Goal: Task Accomplishment & Management: Manage account settings

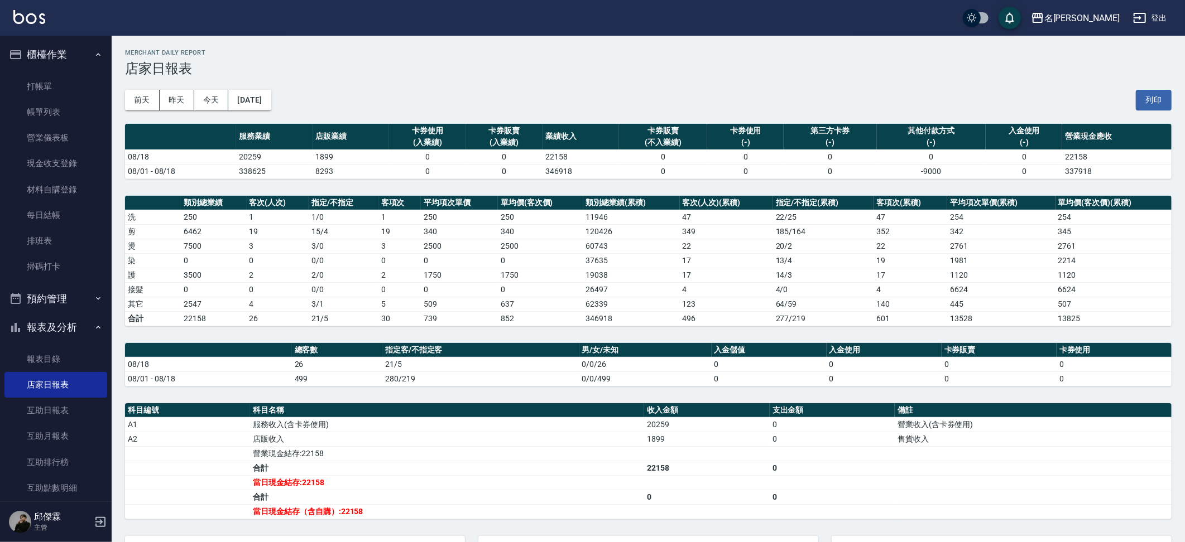
drag, startPoint x: 65, startPoint y: 253, endPoint x: 100, endPoint y: 68, distance: 188.7
click at [65, 254] on link "掃碼打卡" at bounding box center [55, 267] width 103 height 26
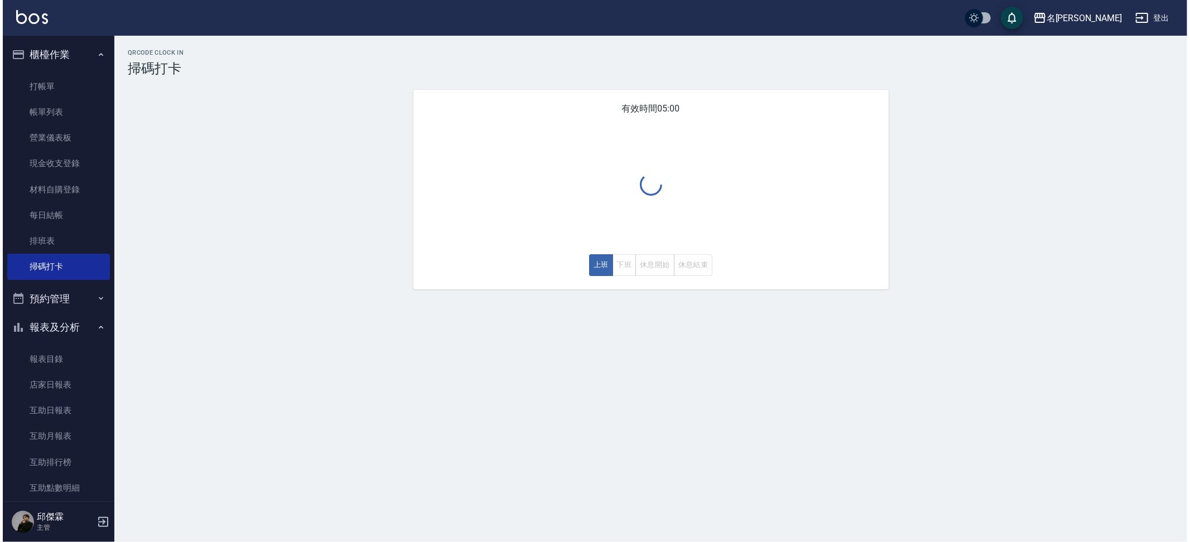
scroll to position [2, 0]
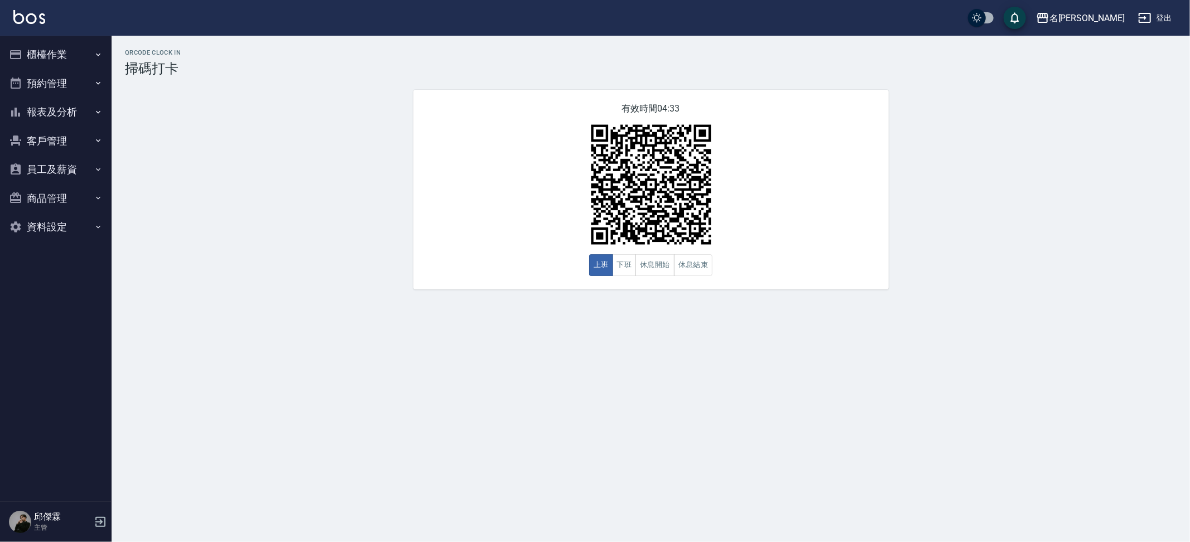
click at [49, 104] on button "報表及分析" at bounding box center [55, 112] width 103 height 29
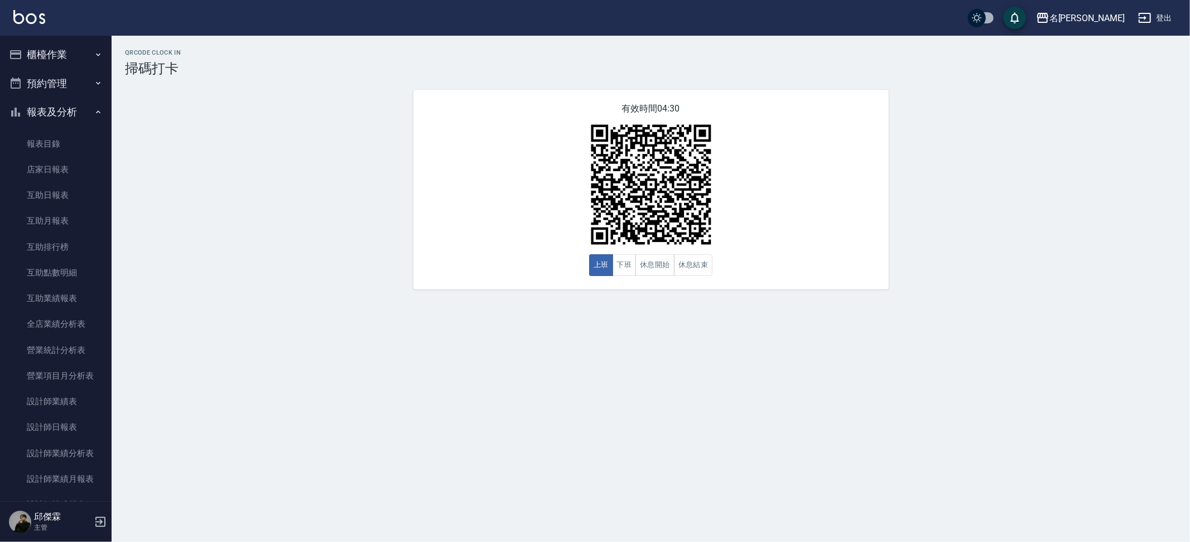
click at [36, 49] on button "櫃檯作業" at bounding box center [55, 54] width 103 height 29
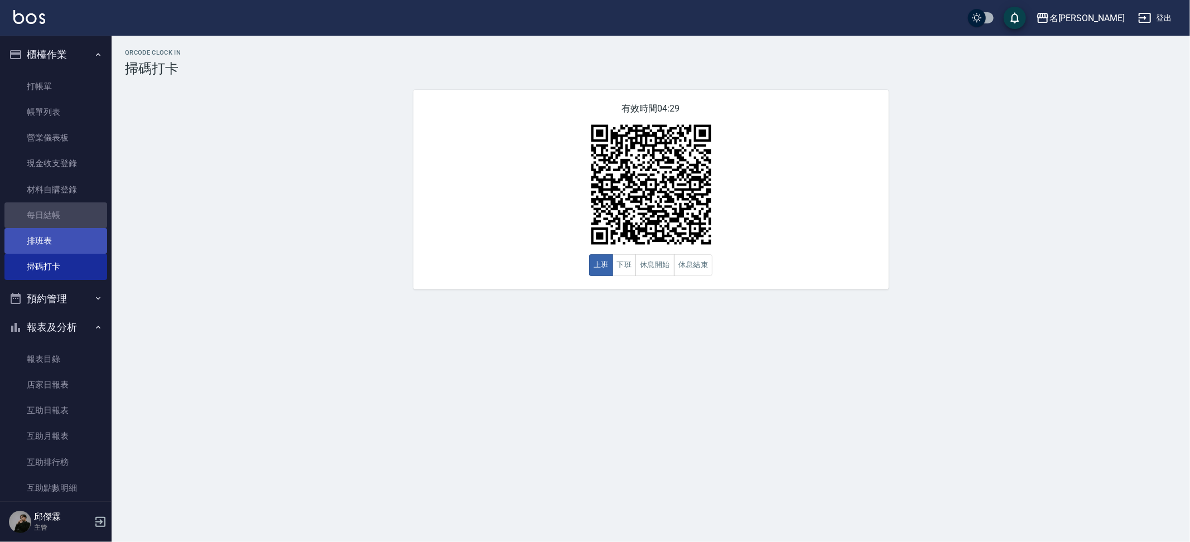
drag, startPoint x: 70, startPoint y: 219, endPoint x: 66, endPoint y: 232, distance: 13.8
click at [70, 219] on link "每日結帳" at bounding box center [55, 216] width 103 height 26
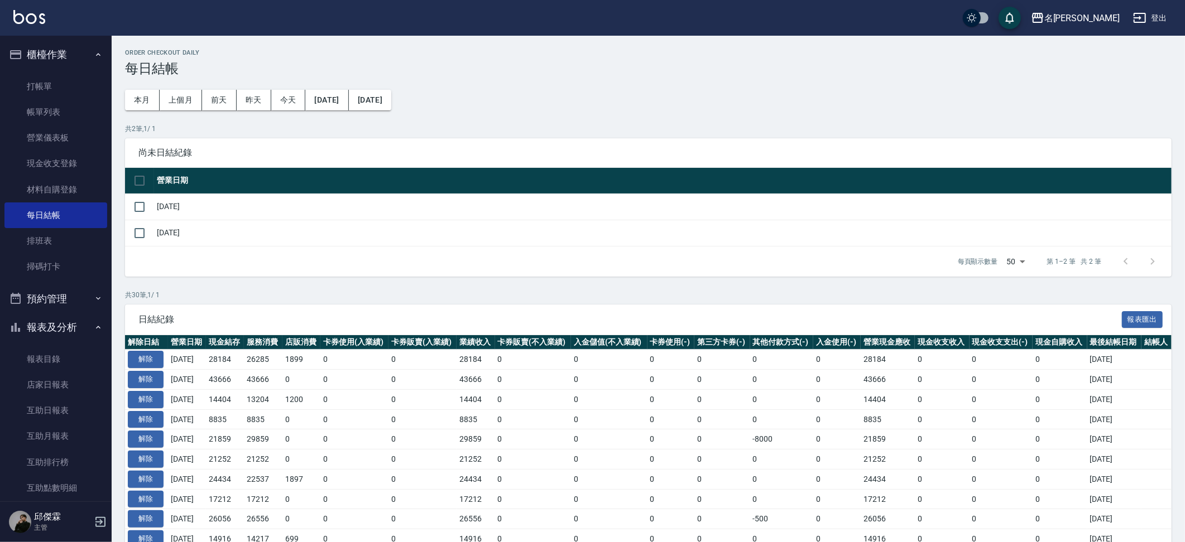
drag, startPoint x: 152, startPoint y: 201, endPoint x: 158, endPoint y: 208, distance: 9.1
click at [151, 201] on td at bounding box center [139, 207] width 29 height 26
click at [144, 208] on input "checkbox" at bounding box center [139, 206] width 23 height 23
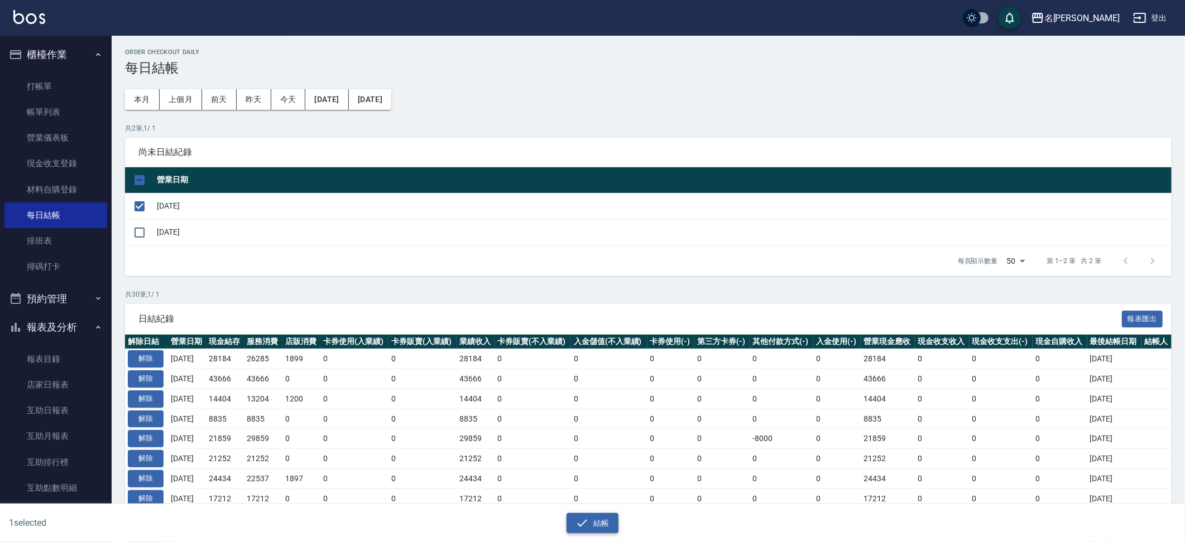
click at [610, 521] on button "結帳" at bounding box center [592, 523] width 52 height 21
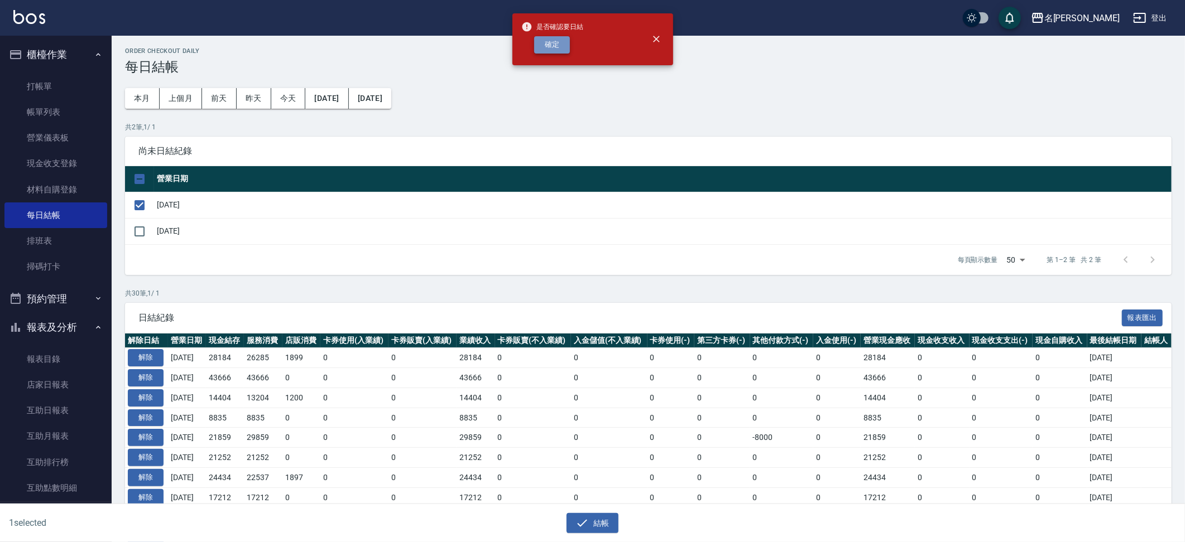
click at [558, 52] on button "確定" at bounding box center [552, 44] width 36 height 17
checkbox input "false"
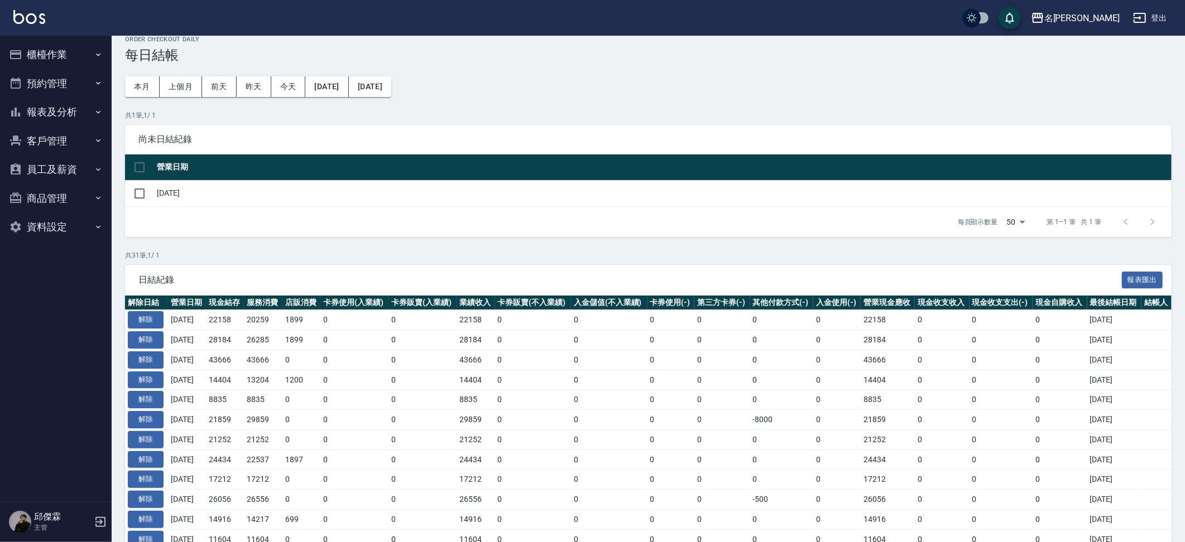
scroll to position [13, 0]
click at [59, 59] on button "櫃檯作業" at bounding box center [55, 54] width 103 height 29
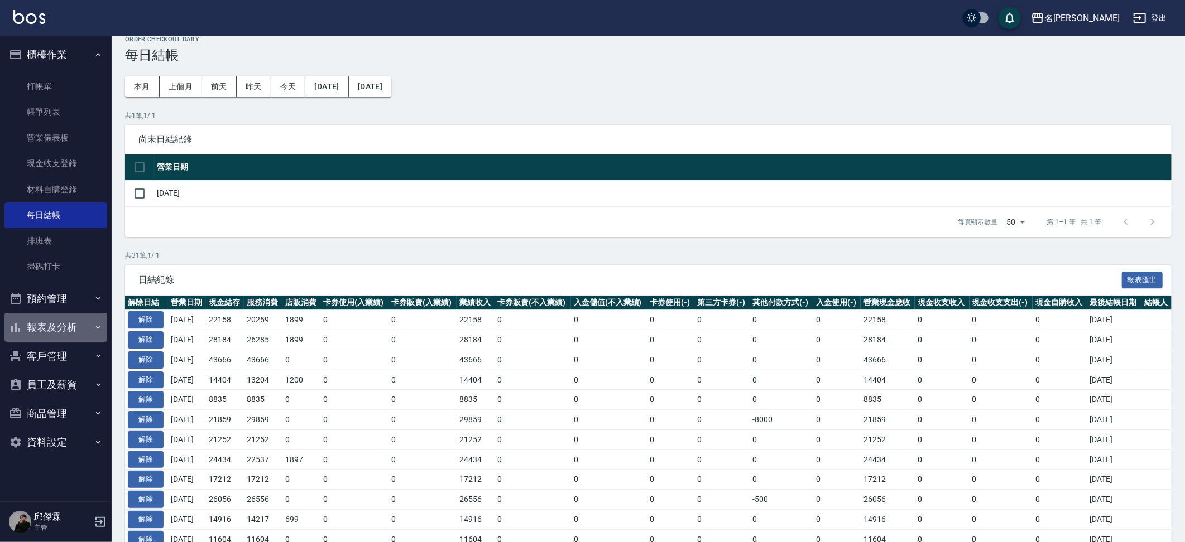
click at [64, 337] on button "報表及分析" at bounding box center [55, 327] width 103 height 29
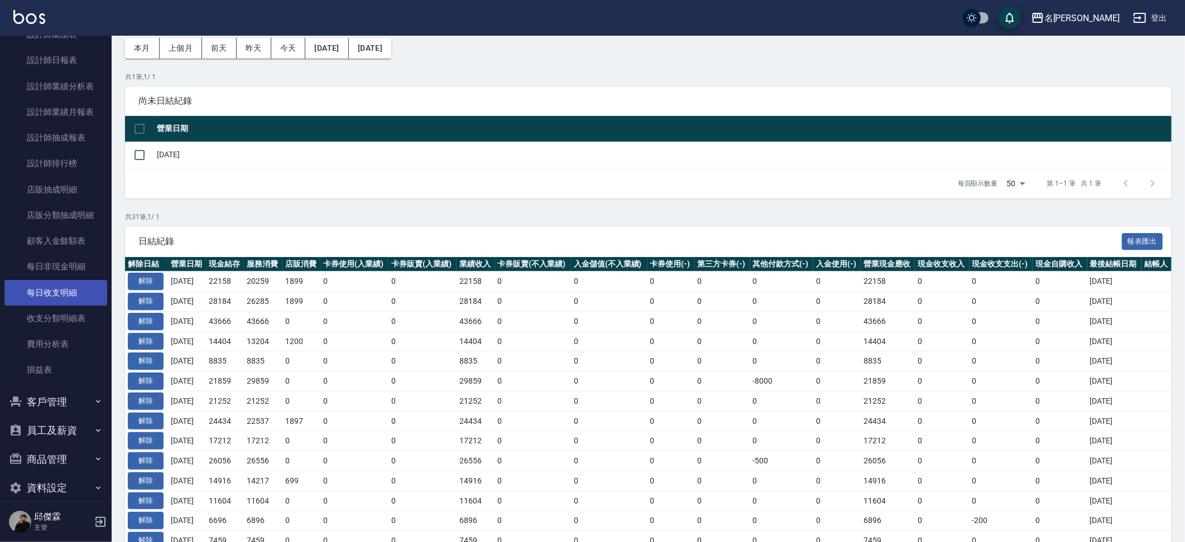
scroll to position [576, 0]
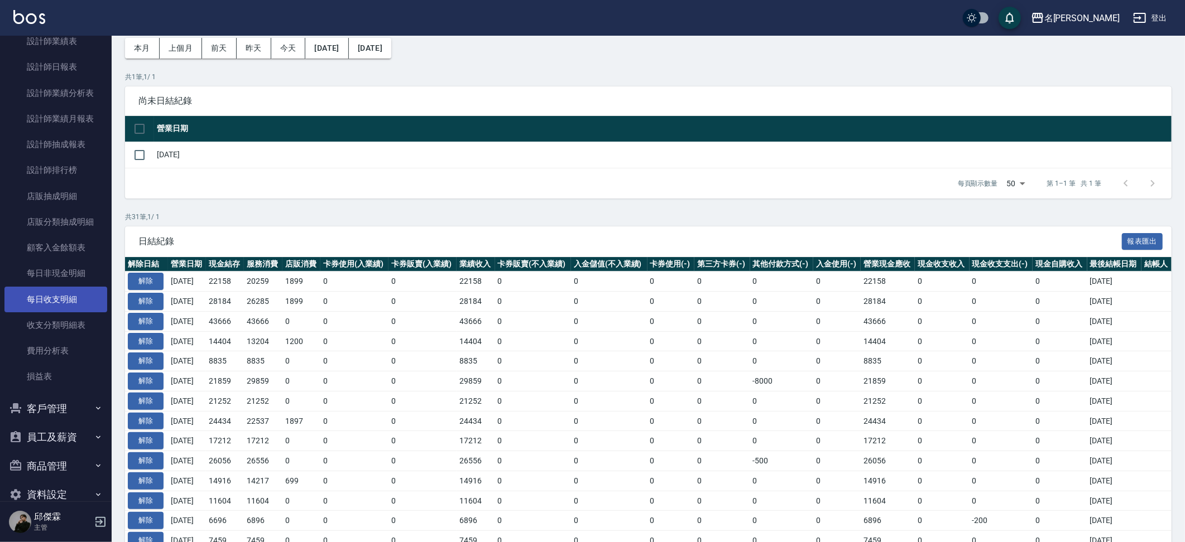
click at [75, 287] on link "每日收支明細" at bounding box center [55, 300] width 103 height 26
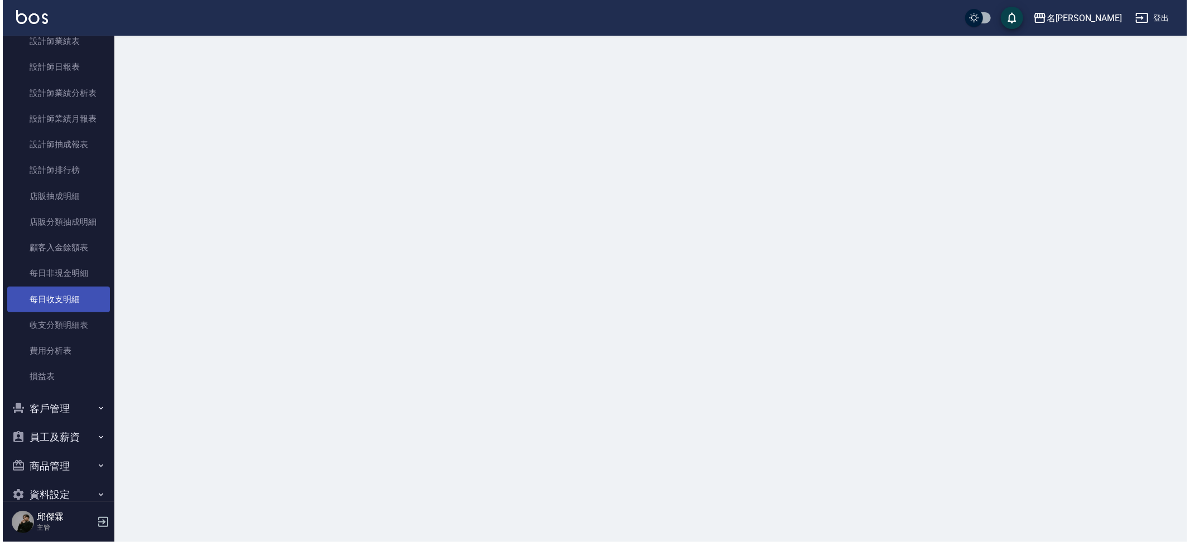
scroll to position [577, 0]
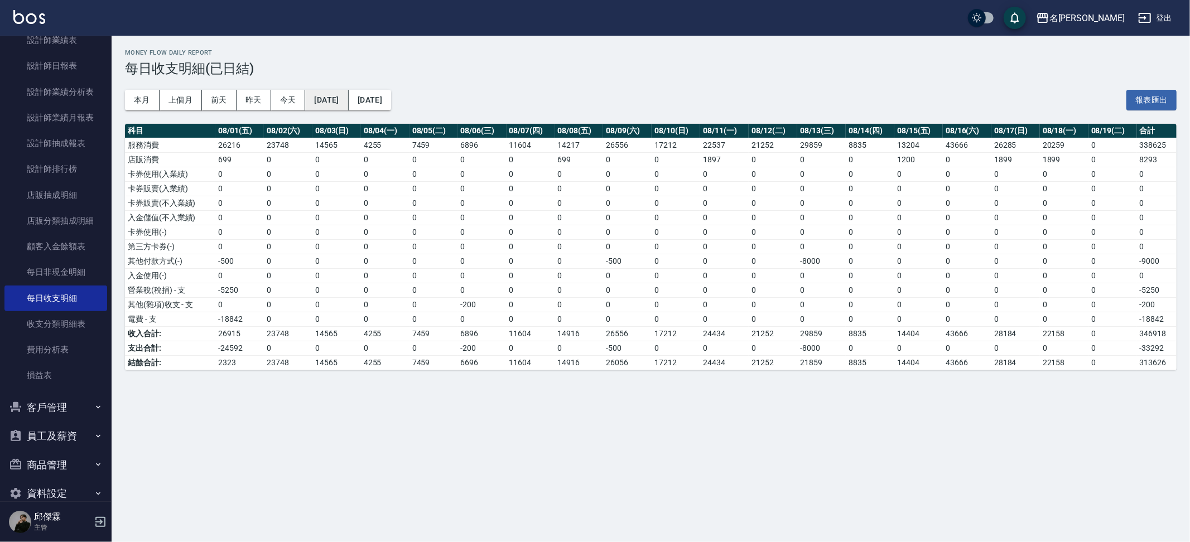
click at [343, 93] on button "[DATE]" at bounding box center [326, 100] width 43 height 21
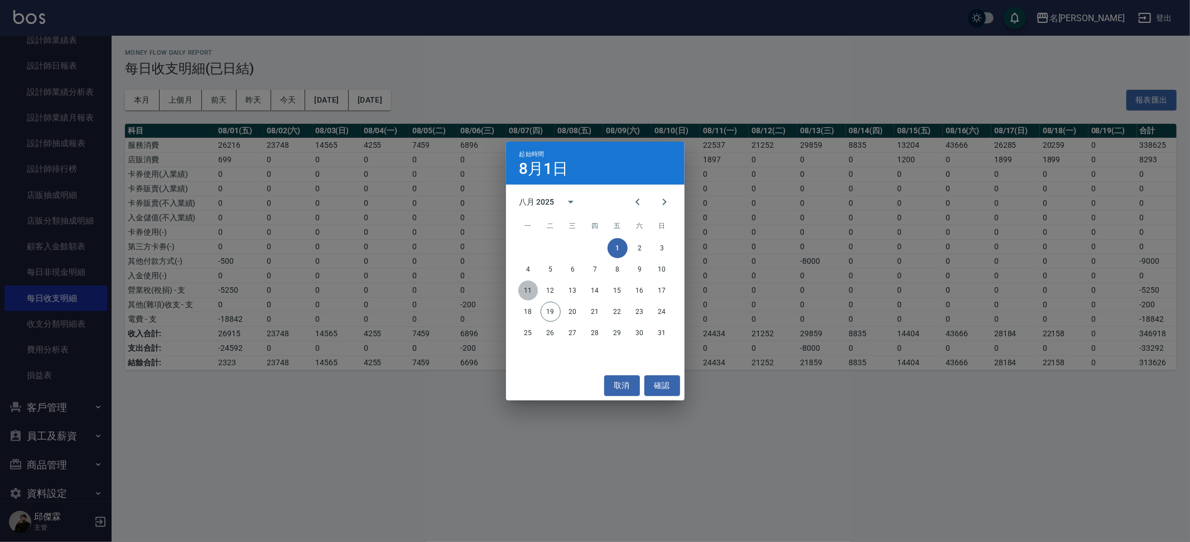
click at [526, 294] on button "11" at bounding box center [528, 291] width 20 height 20
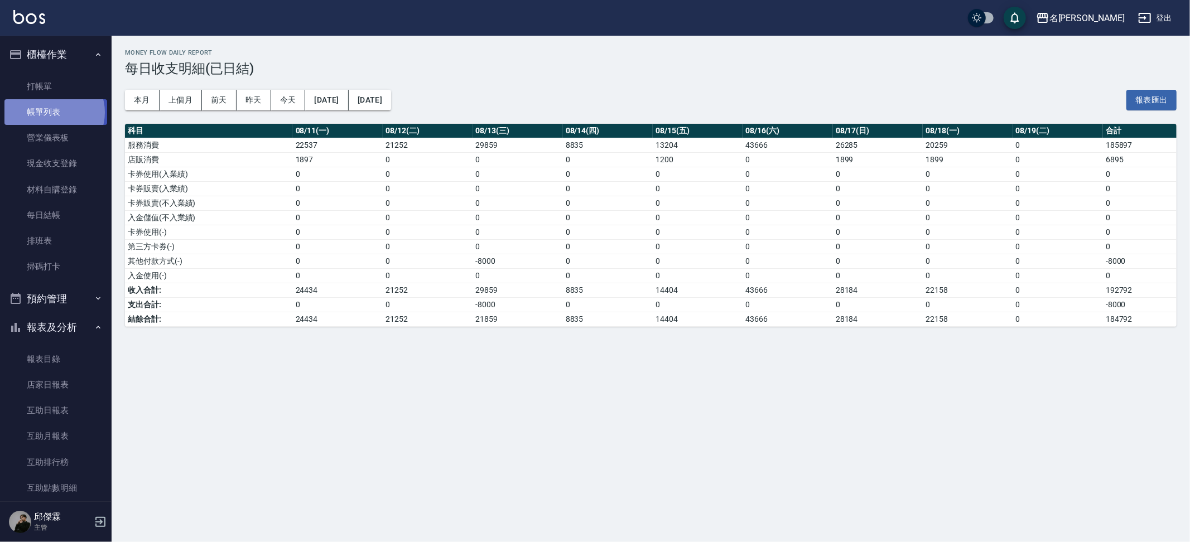
click at [54, 112] on link "帳單列表" at bounding box center [55, 112] width 103 height 26
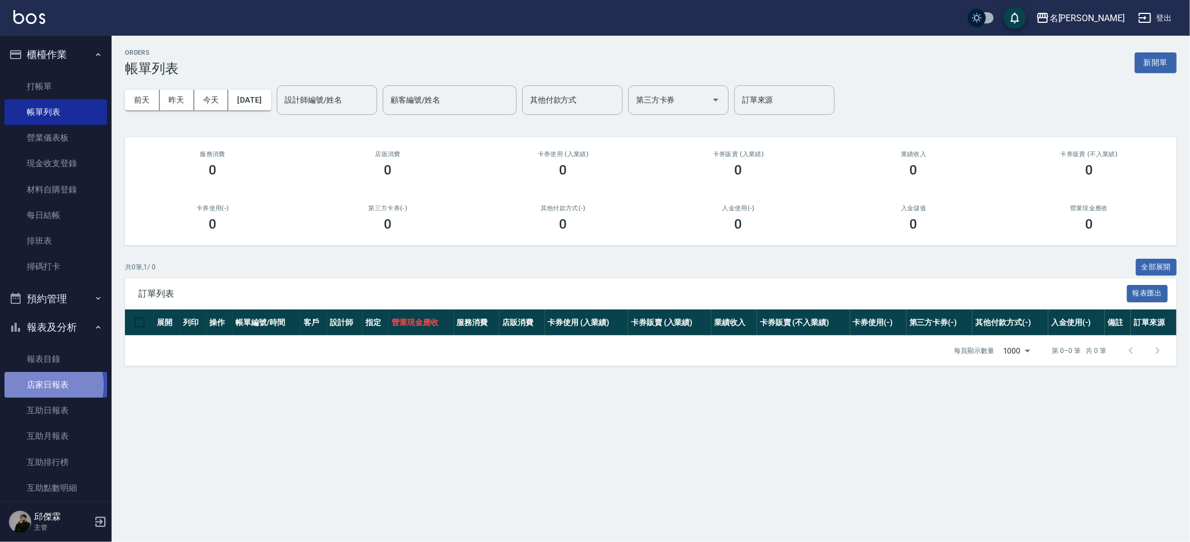
click at [46, 382] on link "店家日報表" at bounding box center [55, 385] width 103 height 26
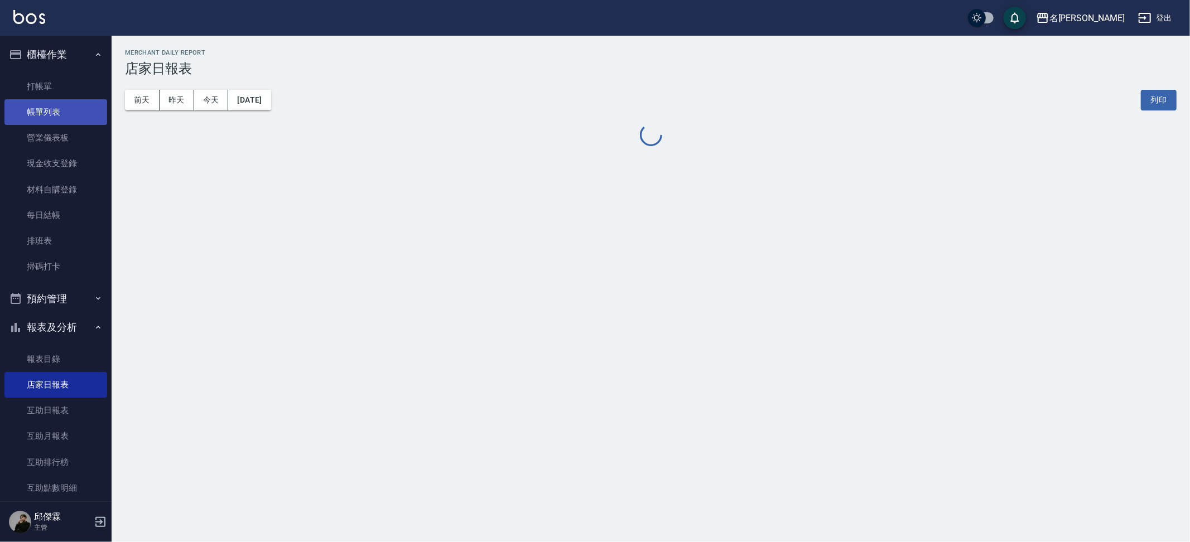
click at [52, 103] on link "帳單列表" at bounding box center [55, 112] width 103 height 26
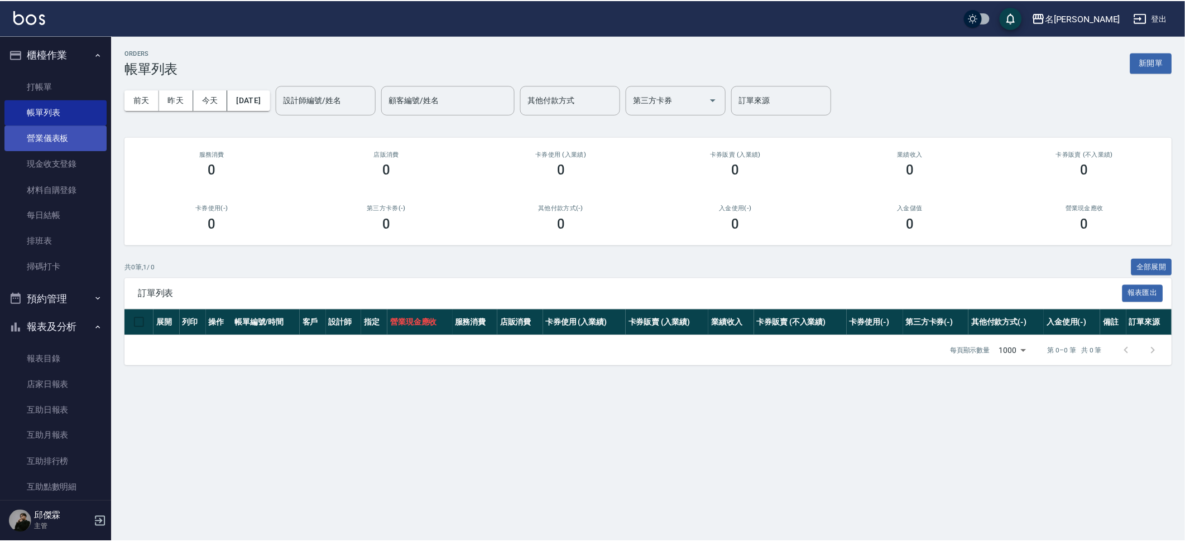
scroll to position [1, 0]
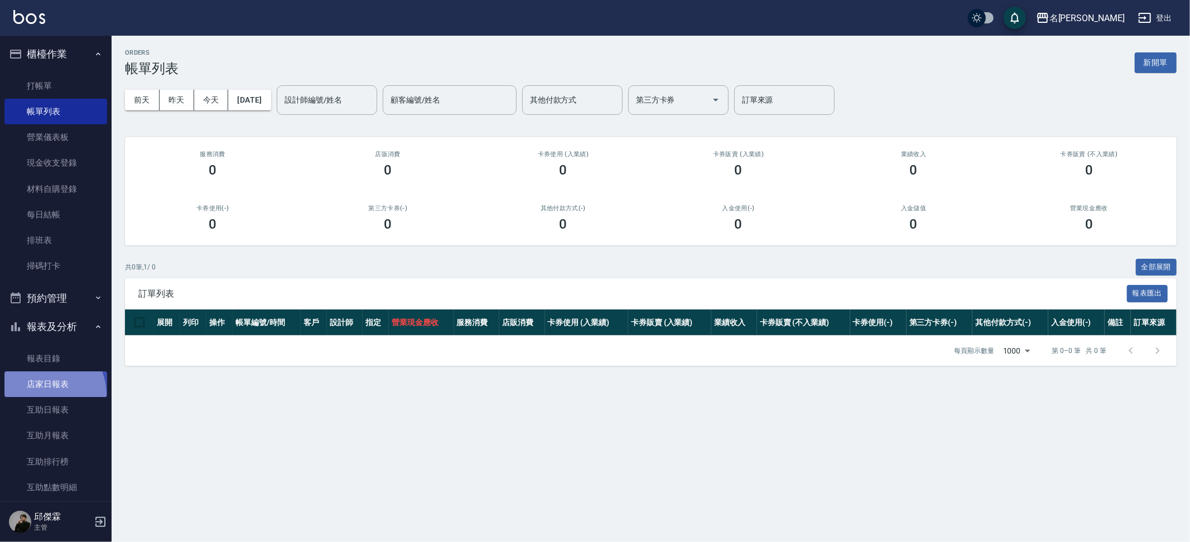
click at [41, 391] on link "店家日報表" at bounding box center [55, 385] width 103 height 26
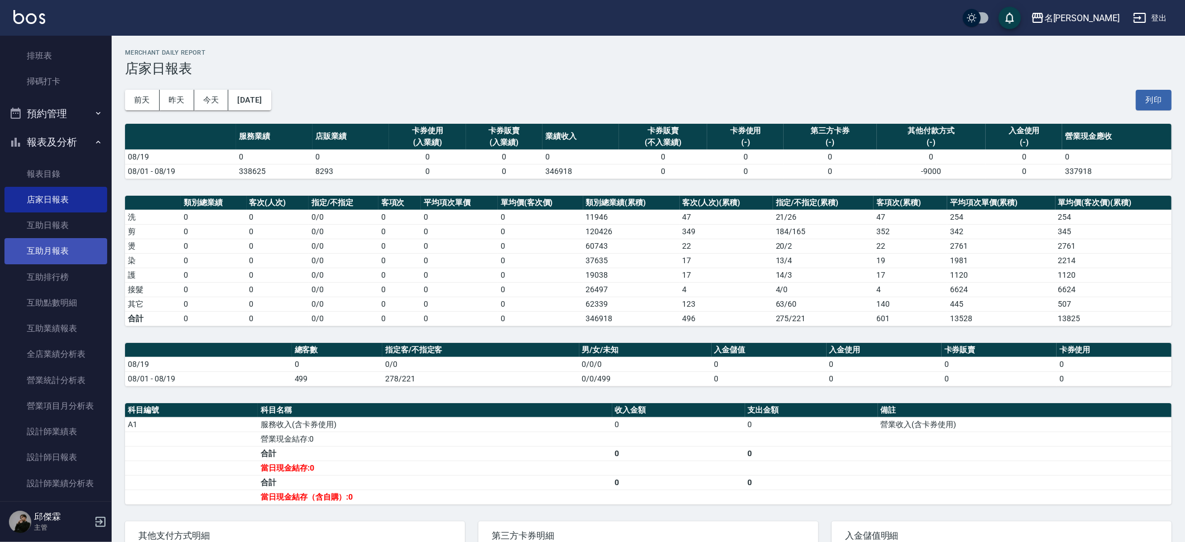
scroll to position [275, 0]
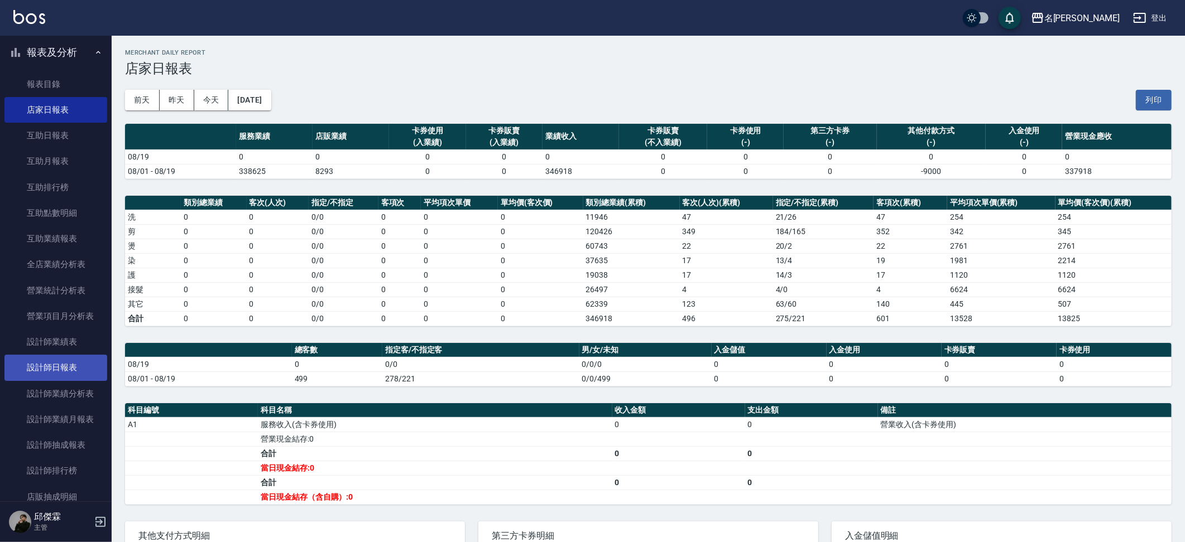
click at [57, 367] on link "設計師日報表" at bounding box center [55, 368] width 103 height 26
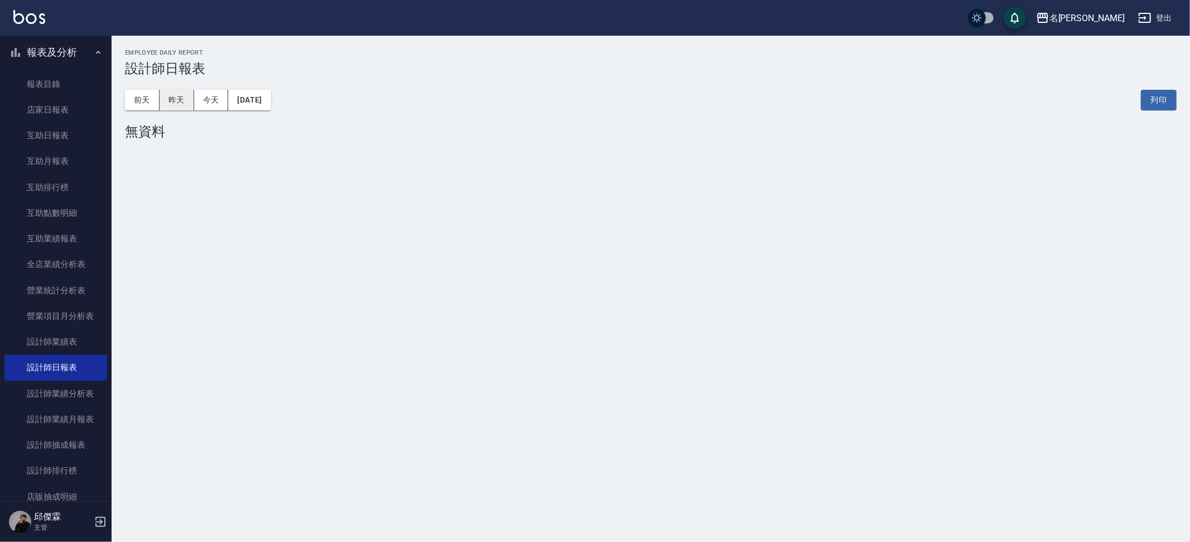
click at [188, 102] on button "昨天" at bounding box center [177, 100] width 35 height 21
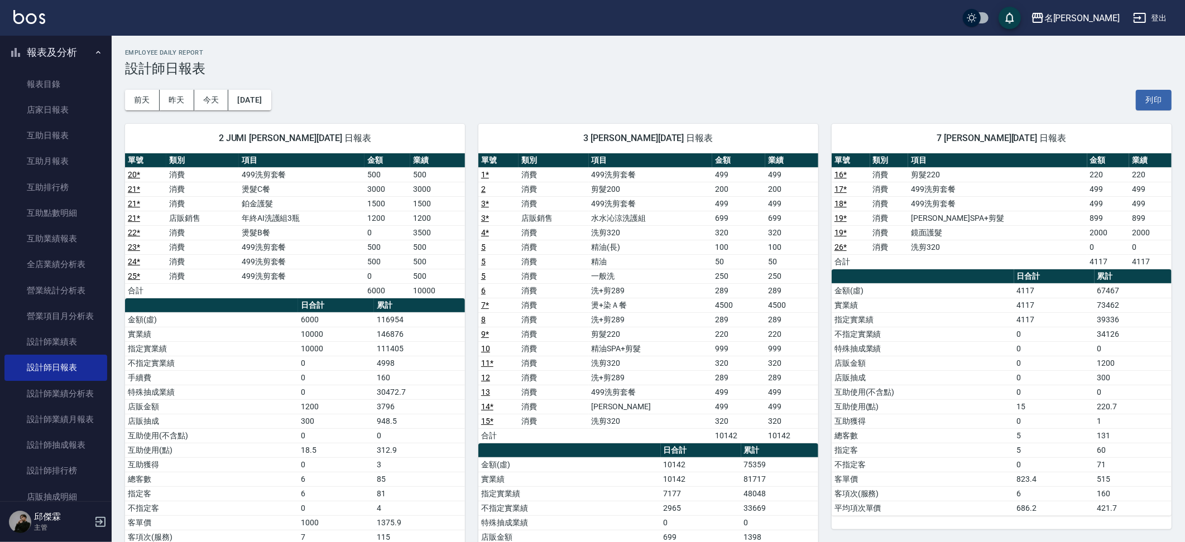
click at [838, 243] on link "26 *" at bounding box center [840, 247] width 12 height 9
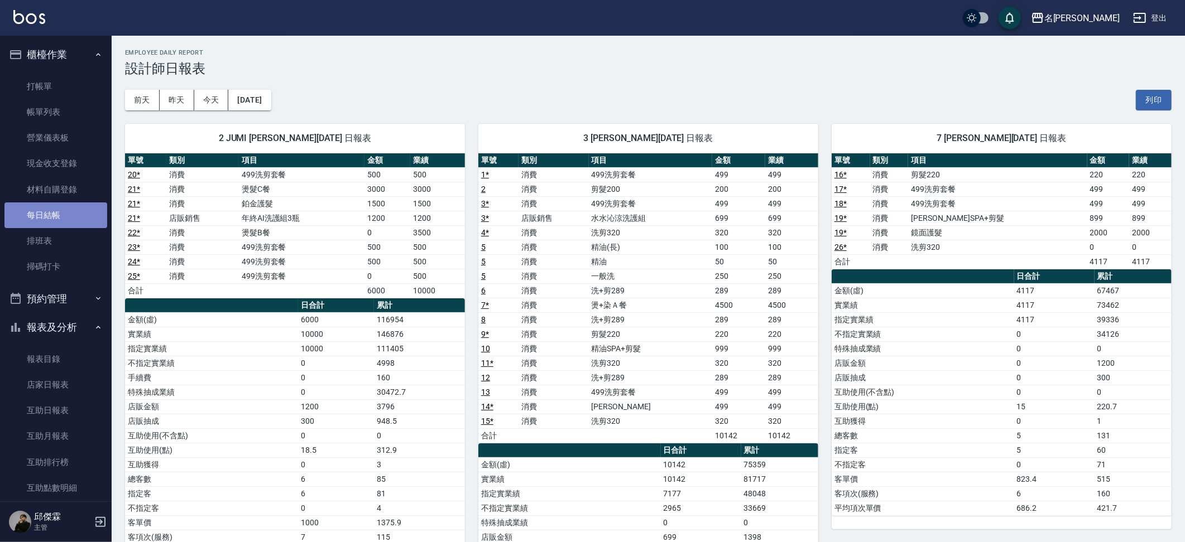
click at [59, 220] on link "每日結帳" at bounding box center [55, 216] width 103 height 26
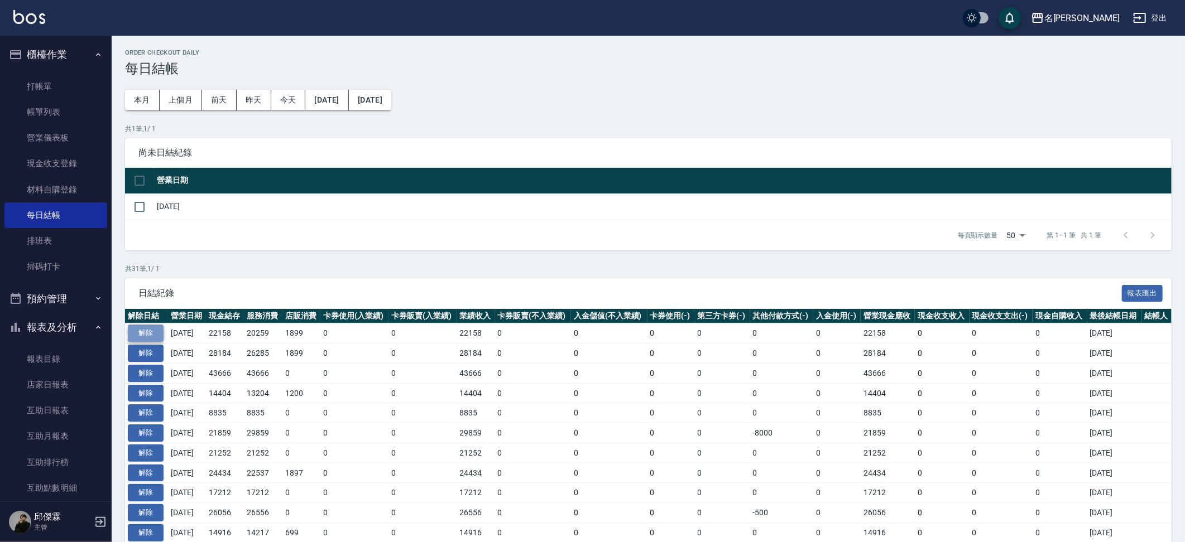
click at [153, 325] on button "解除" at bounding box center [146, 333] width 36 height 17
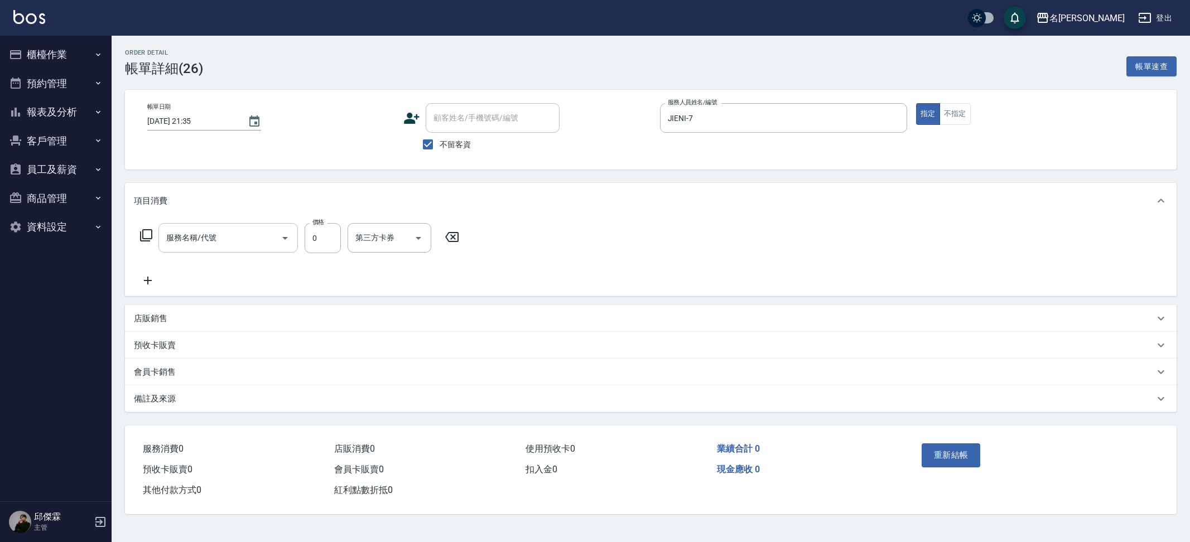
type input "洗剪320(2320)"
click at [312, 235] on input "0" at bounding box center [323, 238] width 36 height 30
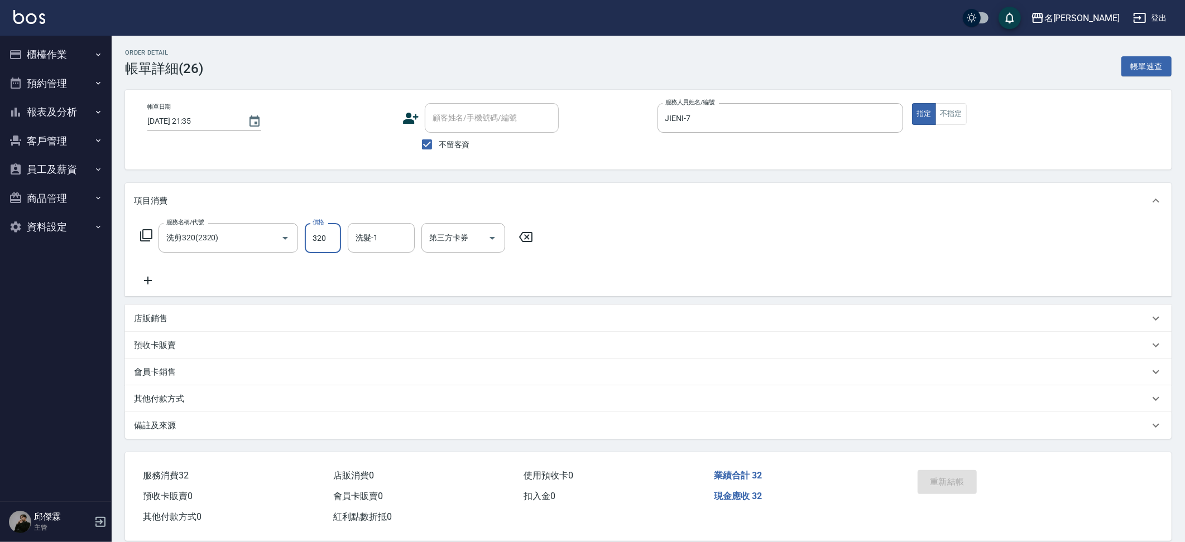
type input "320"
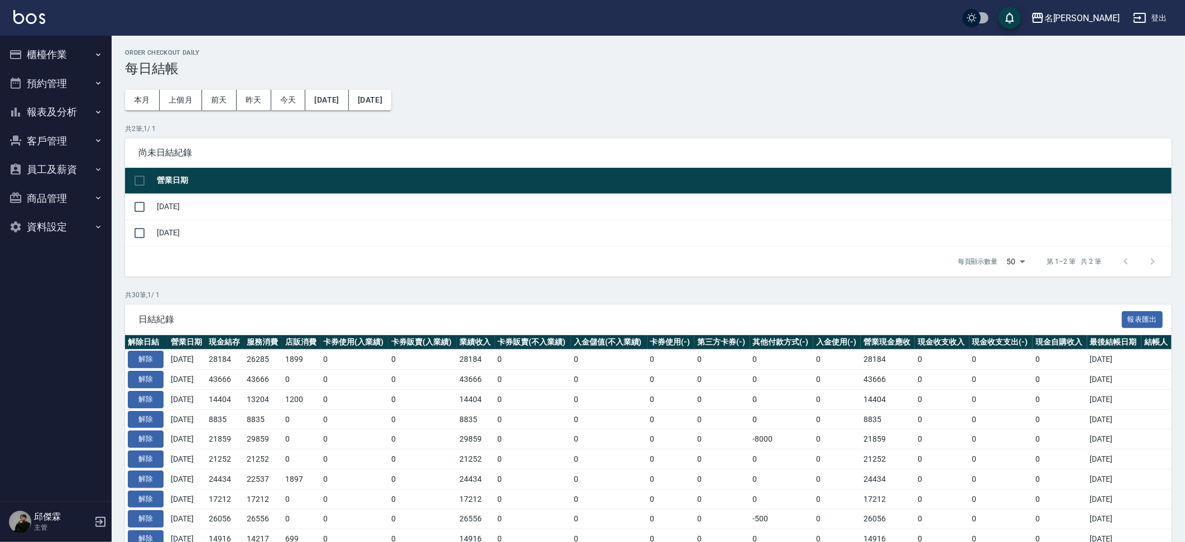
click at [69, 82] on button "預約管理" at bounding box center [55, 83] width 103 height 29
click at [63, 191] on button "報表及分析" at bounding box center [55, 198] width 103 height 29
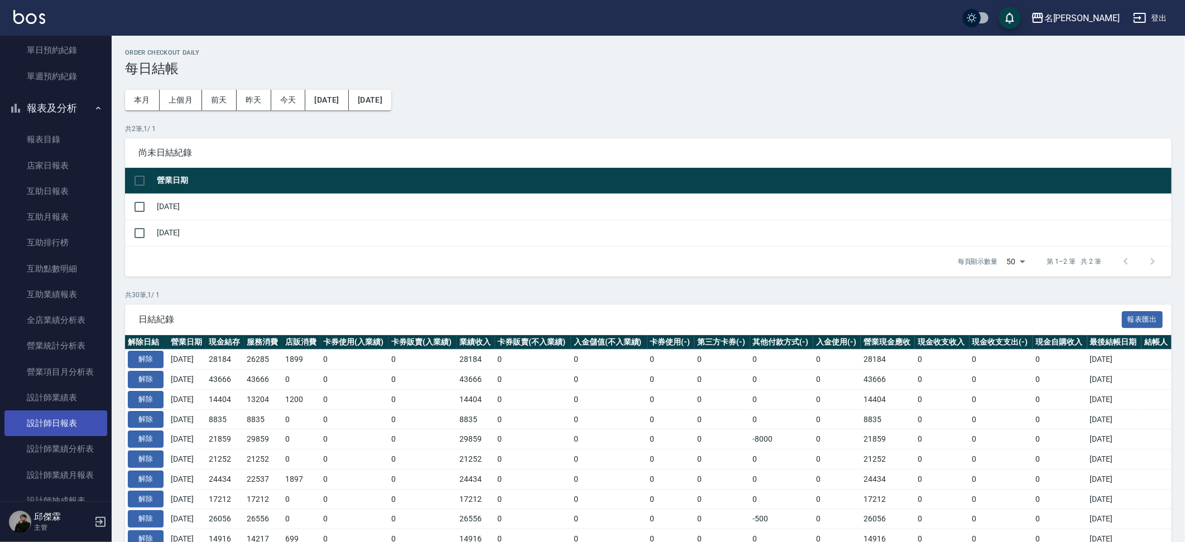
scroll to position [102, 0]
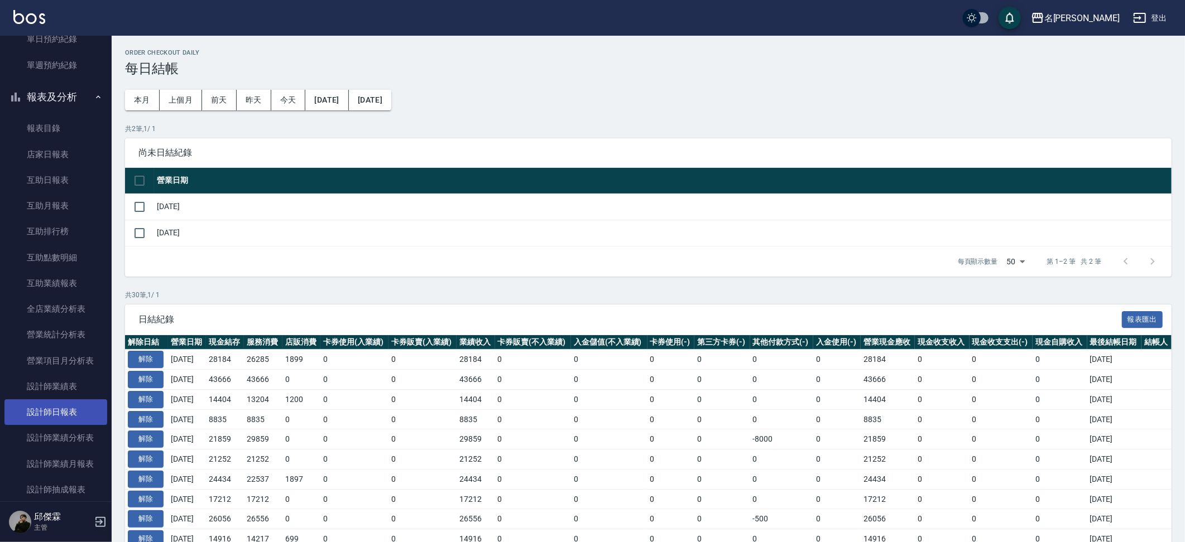
click at [44, 411] on link "設計師日報表" at bounding box center [55, 413] width 103 height 26
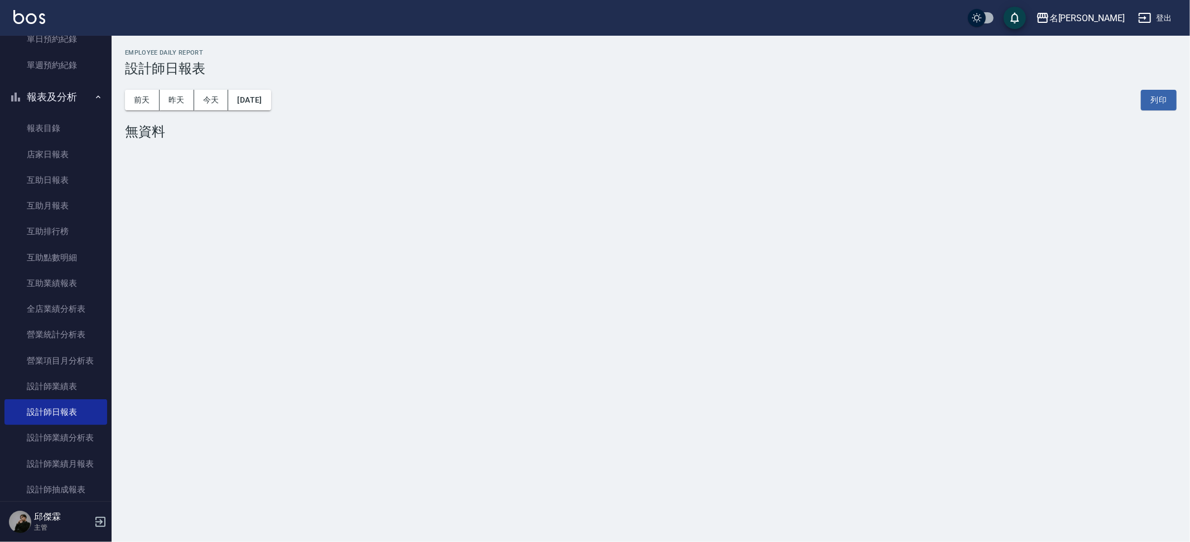
click at [190, 109] on div "前天 昨天 今天 2025/08/19 列印" at bounding box center [651, 99] width 1052 height 47
click at [188, 108] on button "昨天" at bounding box center [177, 100] width 35 height 21
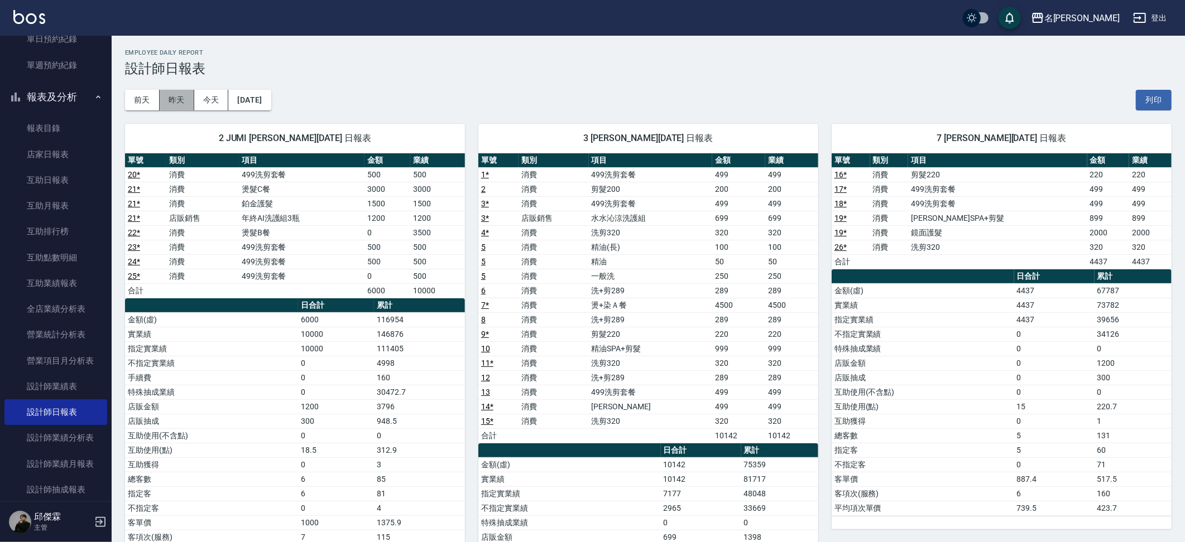
click at [172, 101] on button "昨天" at bounding box center [177, 100] width 35 height 21
click at [140, 100] on button "前天" at bounding box center [142, 100] width 35 height 21
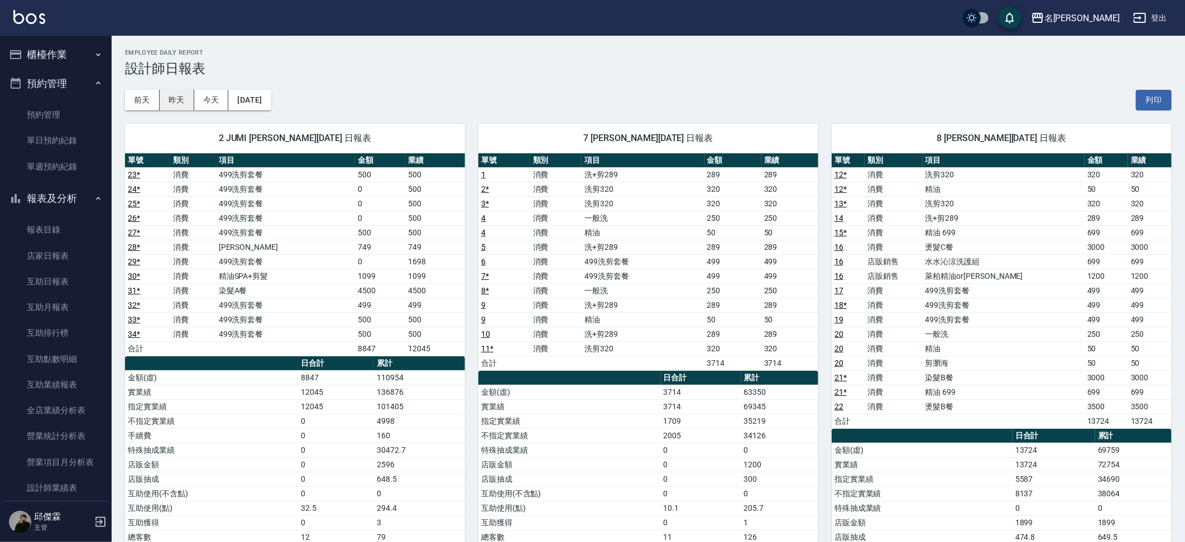
click at [184, 104] on button "昨天" at bounding box center [177, 100] width 35 height 21
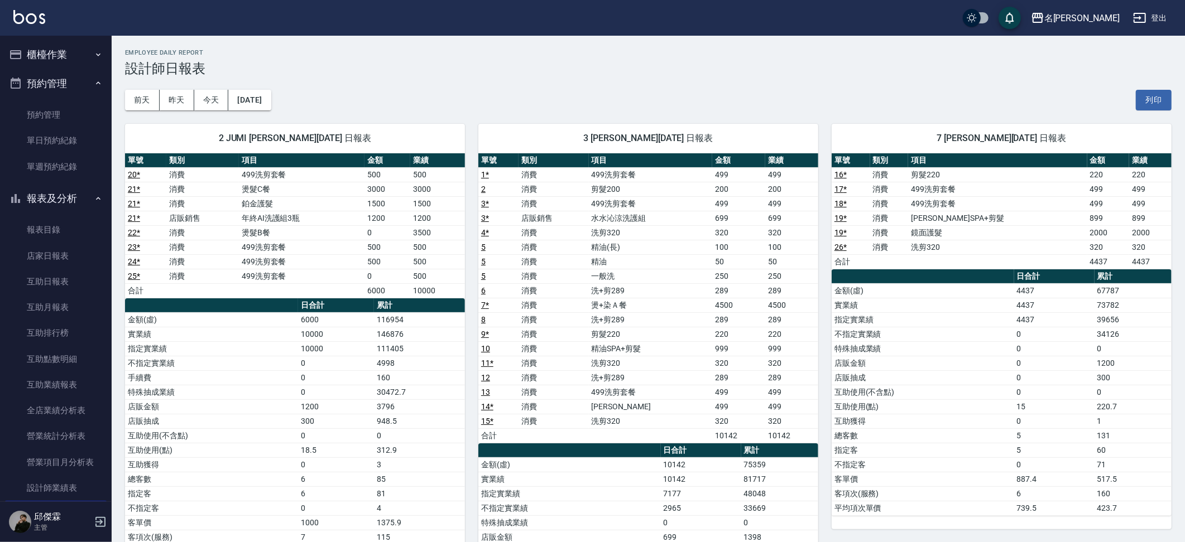
click at [70, 57] on button "櫃檯作業" at bounding box center [55, 54] width 103 height 29
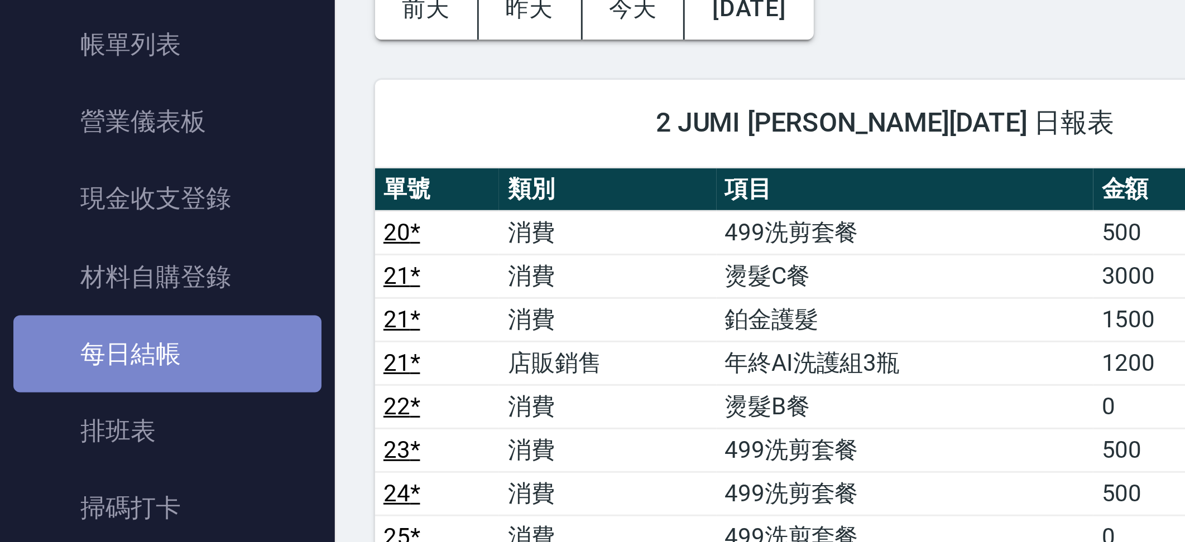
click at [71, 210] on link "每日結帳" at bounding box center [55, 216] width 103 height 26
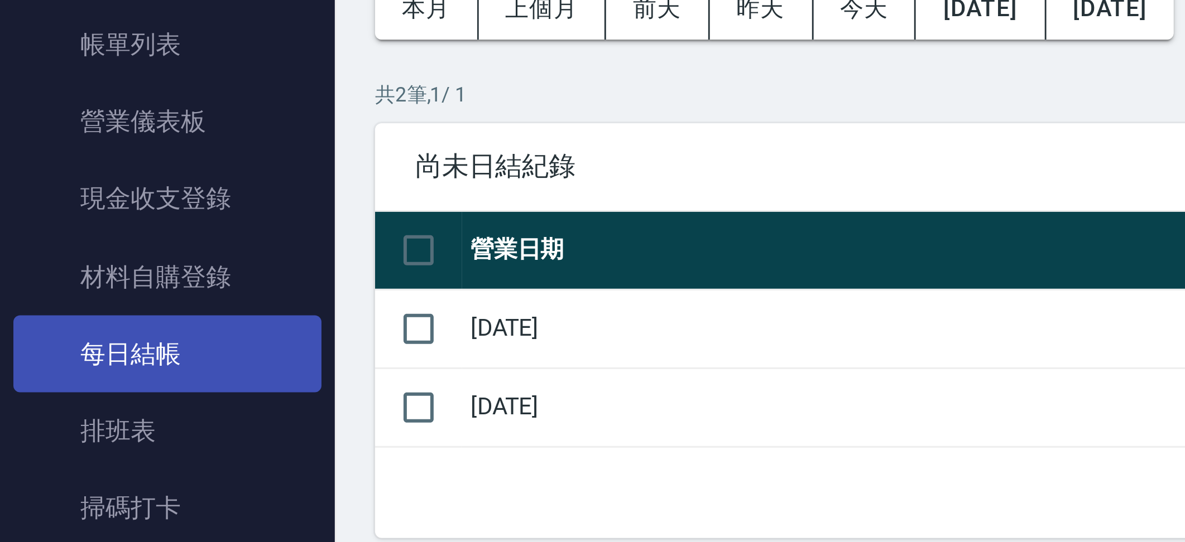
click at [71, 210] on link "每日結帳" at bounding box center [55, 216] width 103 height 26
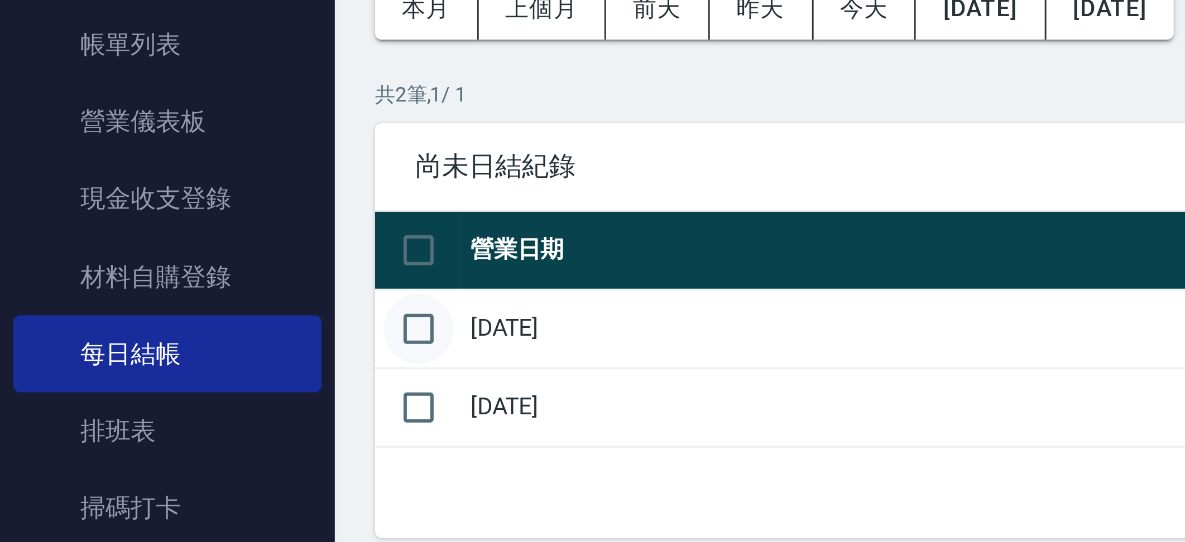
click at [135, 210] on input "checkbox" at bounding box center [139, 206] width 23 height 23
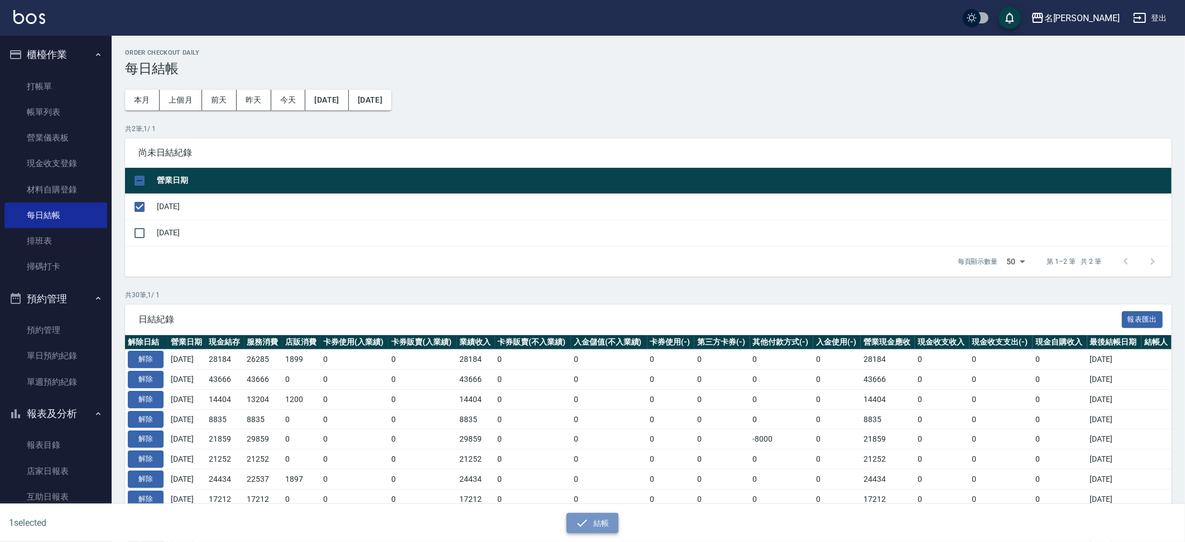
click at [596, 529] on button "結帳" at bounding box center [592, 523] width 52 height 21
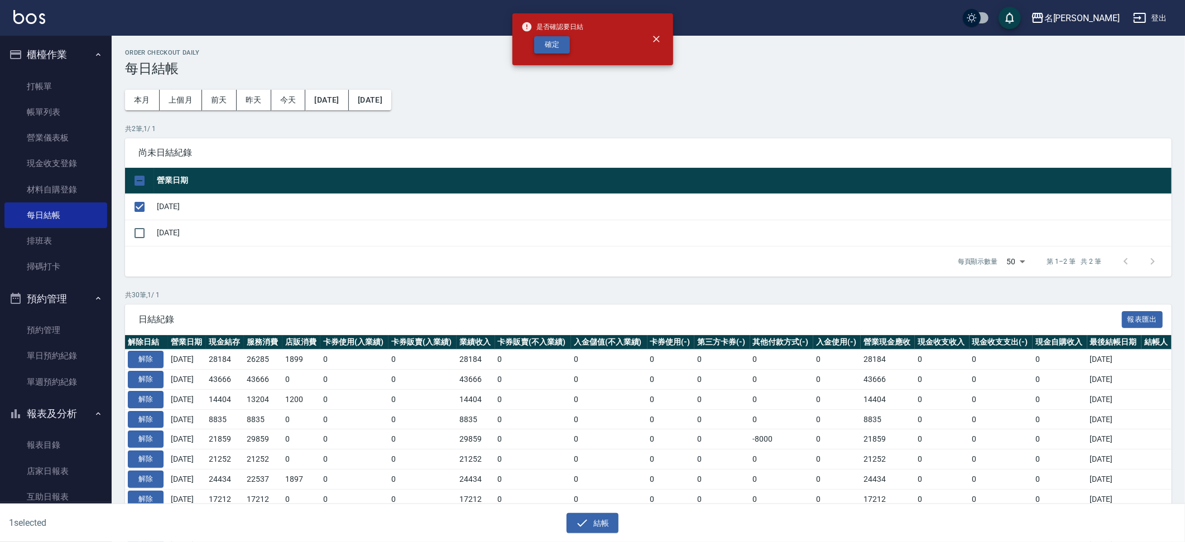
click at [560, 46] on button "確定" at bounding box center [552, 44] width 36 height 17
checkbox input "false"
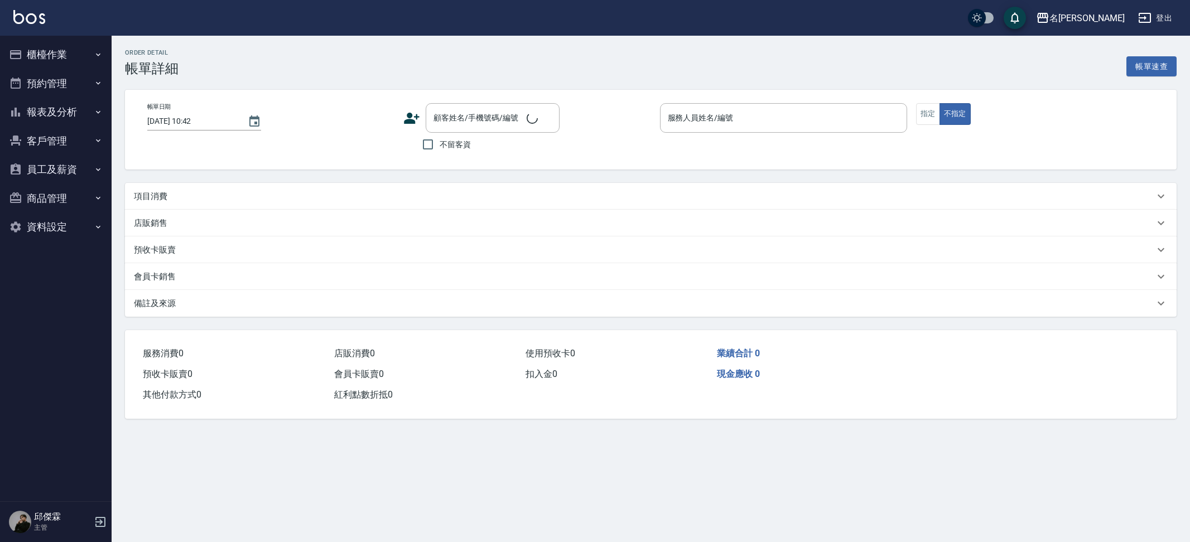
type input "[DATE] 21:35"
checkbox input "true"
type input "JIENI-7"
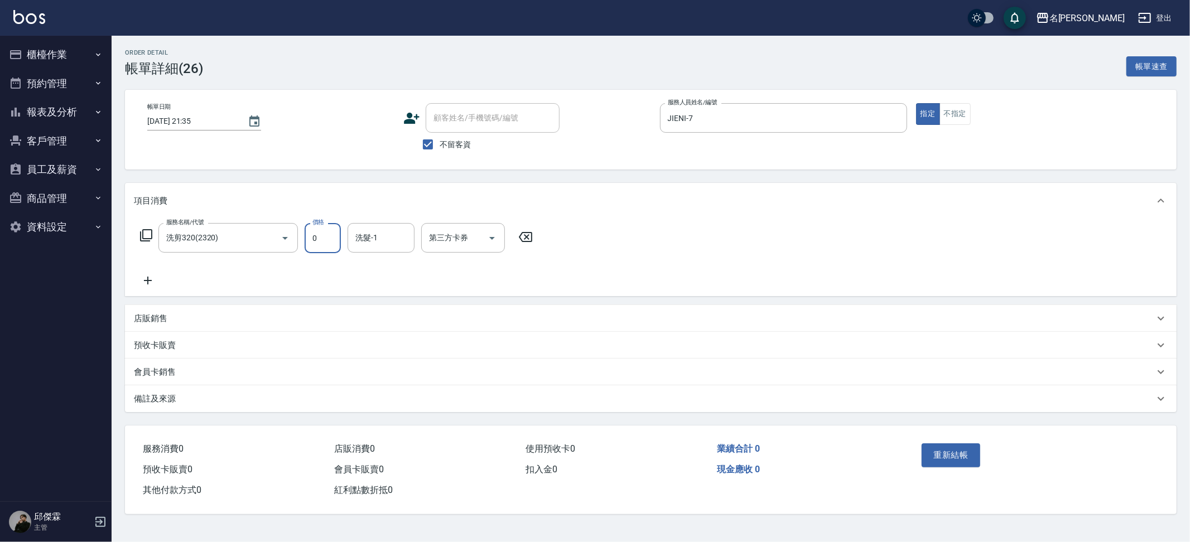
click at [339, 247] on input "0" at bounding box center [323, 238] width 36 height 30
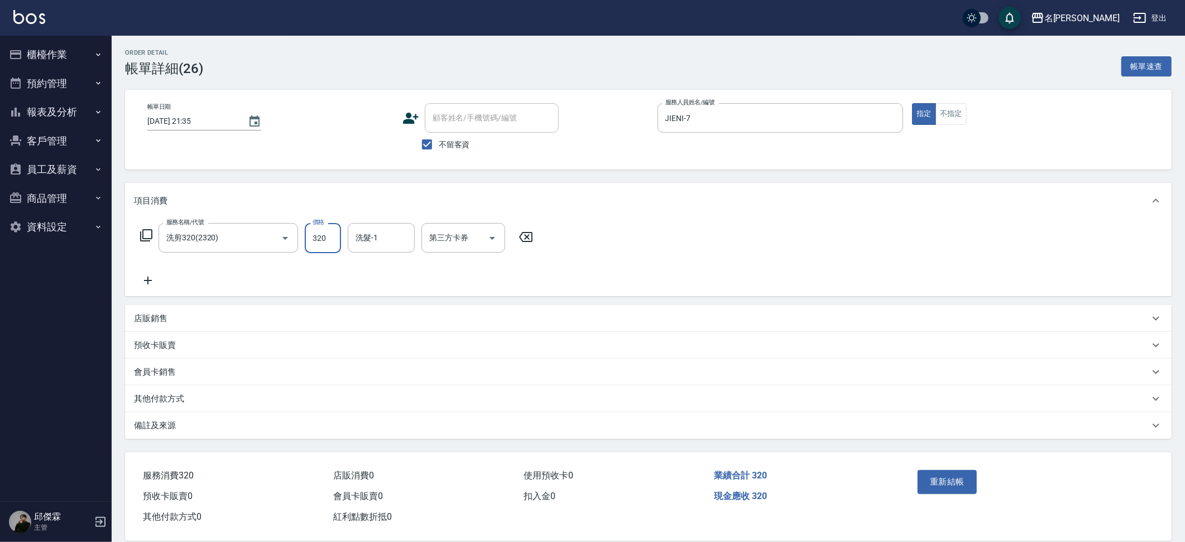
type input "320"
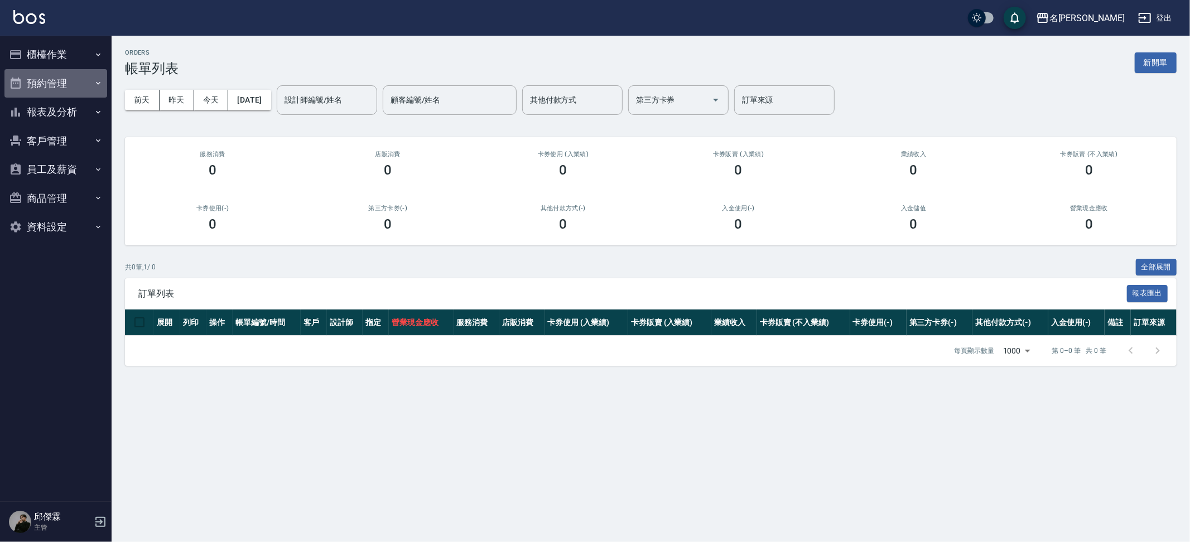
click at [50, 87] on button "預約管理" at bounding box center [55, 83] width 103 height 29
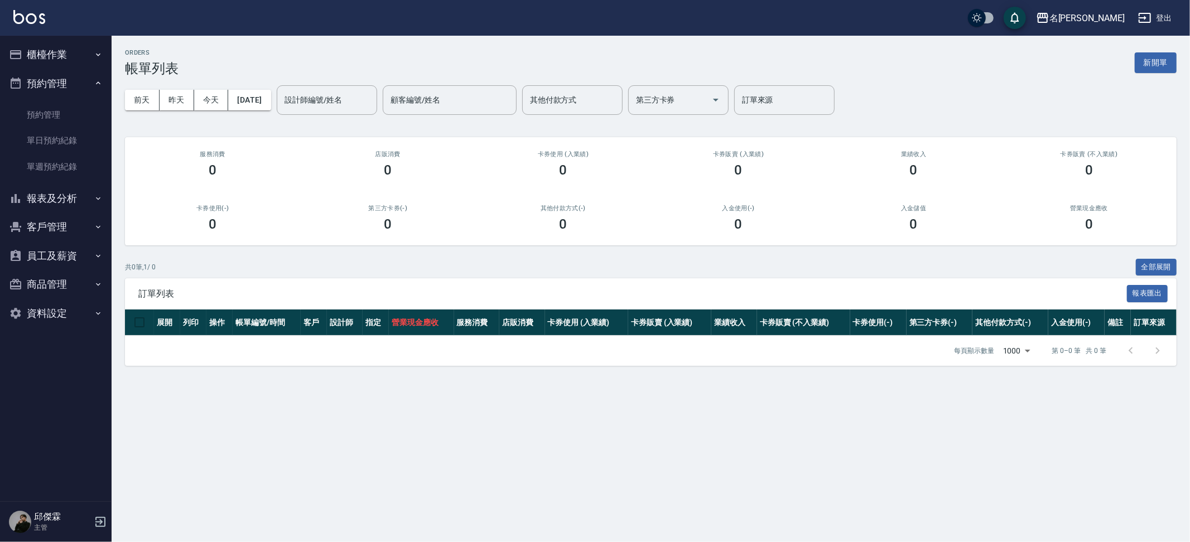
click at [56, 190] on button "報表及分析" at bounding box center [55, 198] width 103 height 29
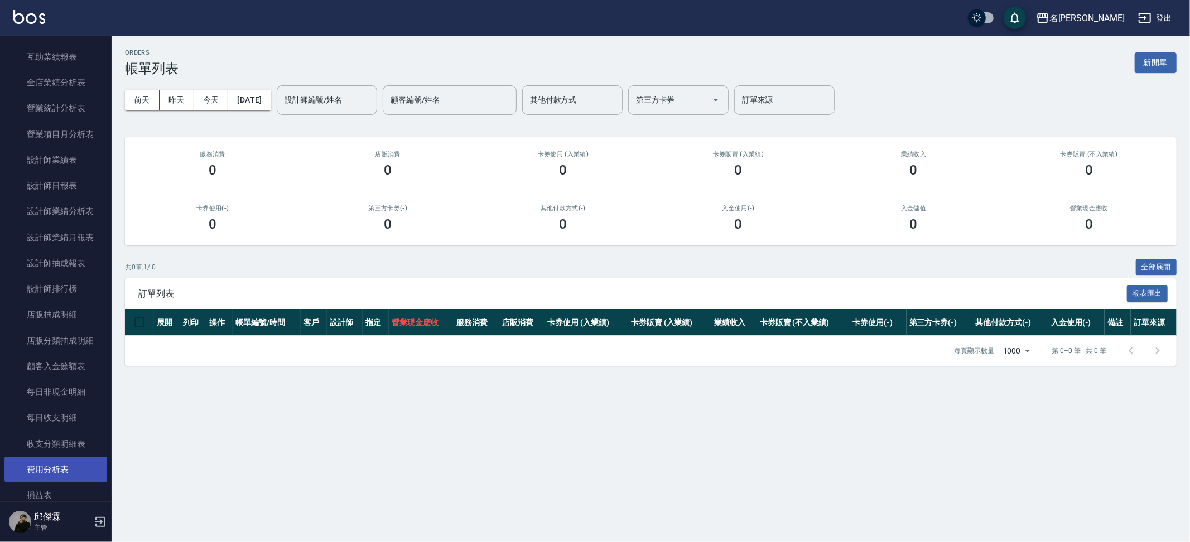
scroll to position [336, 0]
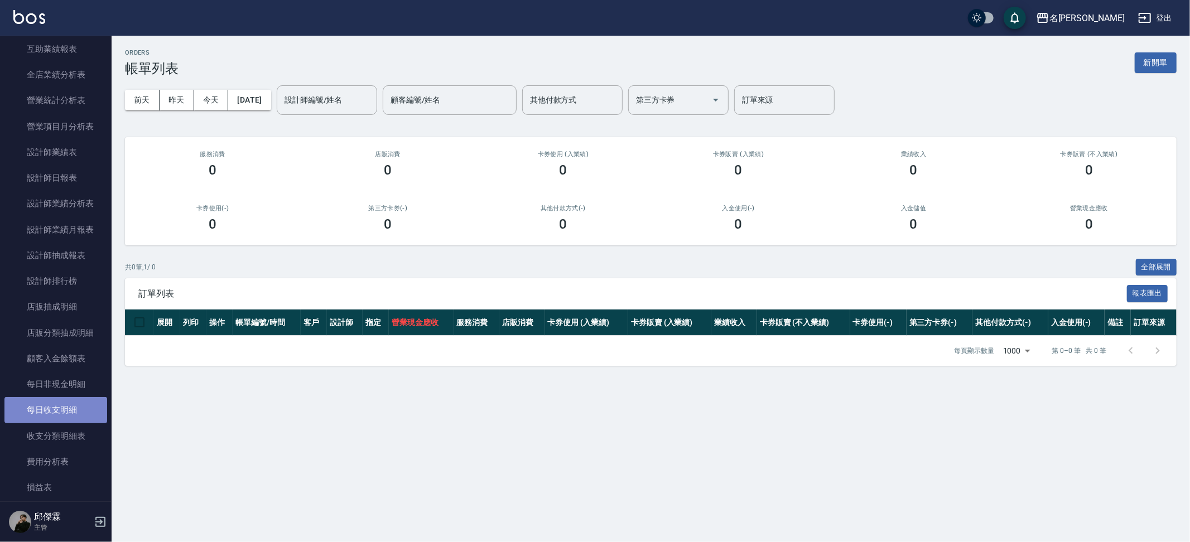
click at [70, 398] on link "每日收支明細" at bounding box center [55, 410] width 103 height 26
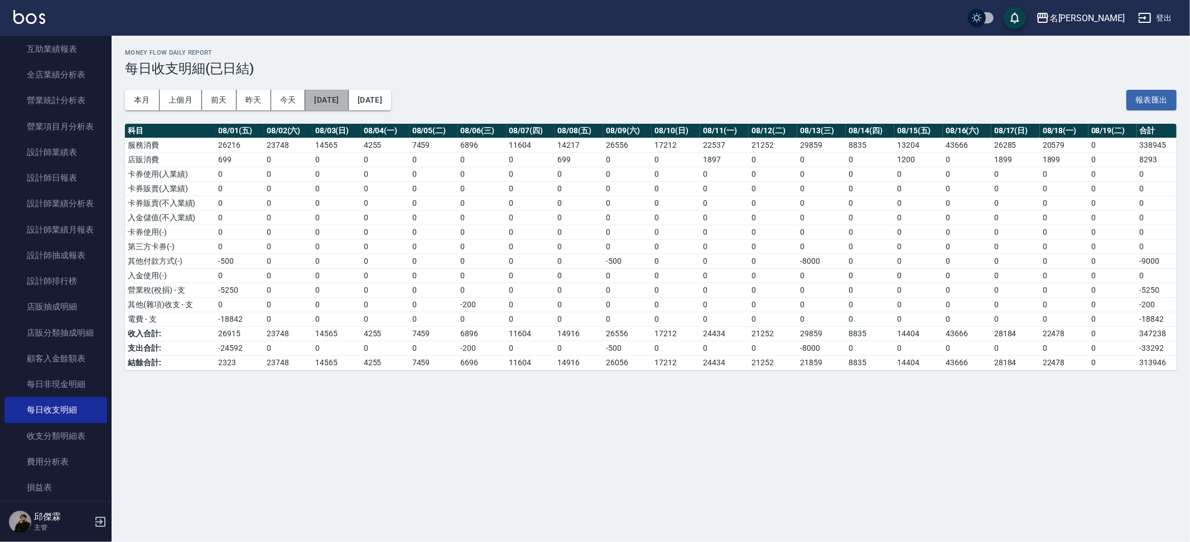
click at [338, 102] on button "[DATE]" at bounding box center [326, 100] width 43 height 21
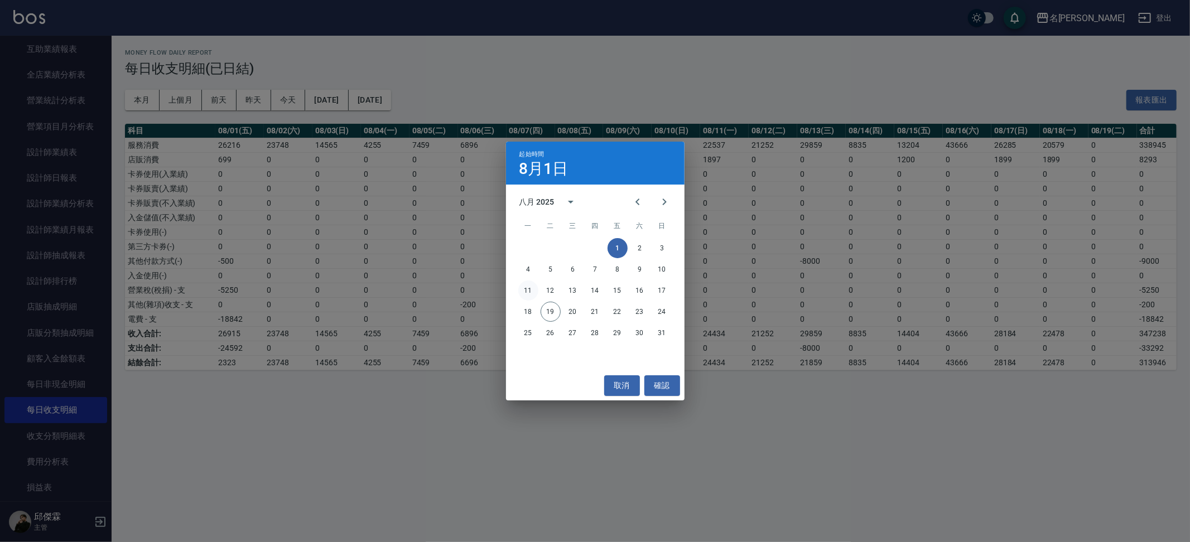
click at [528, 294] on button "11" at bounding box center [528, 291] width 20 height 20
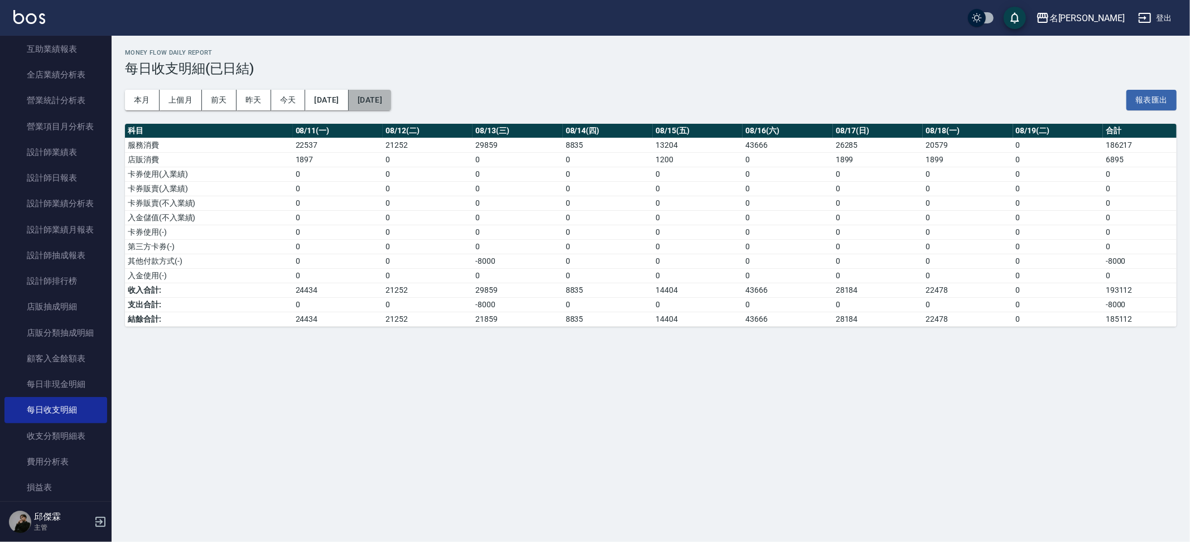
click at [391, 102] on button "[DATE]" at bounding box center [370, 100] width 42 height 21
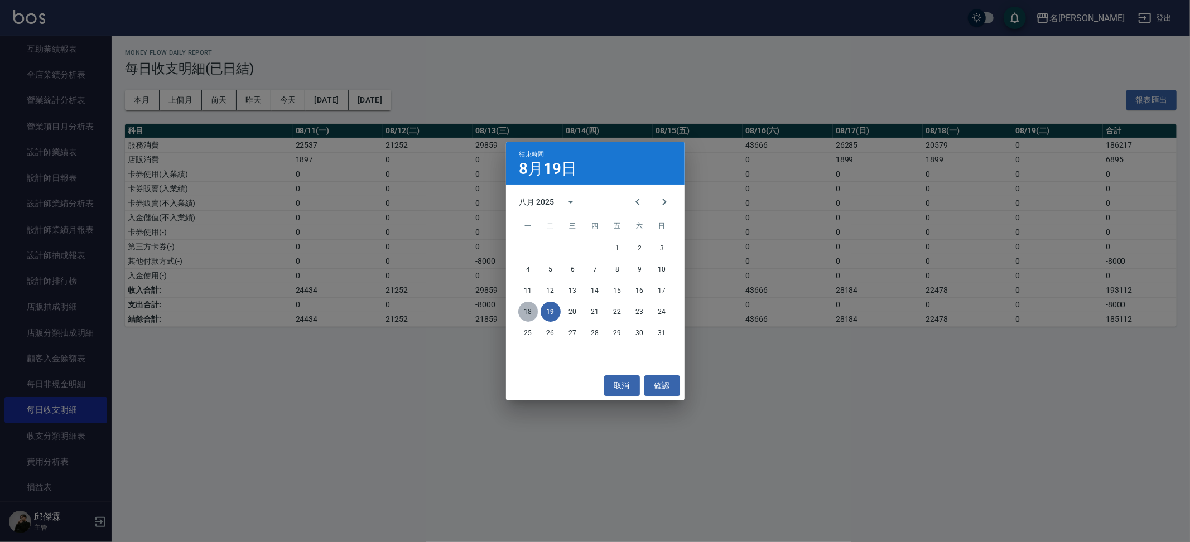
click at [532, 314] on button "18" at bounding box center [528, 312] width 20 height 20
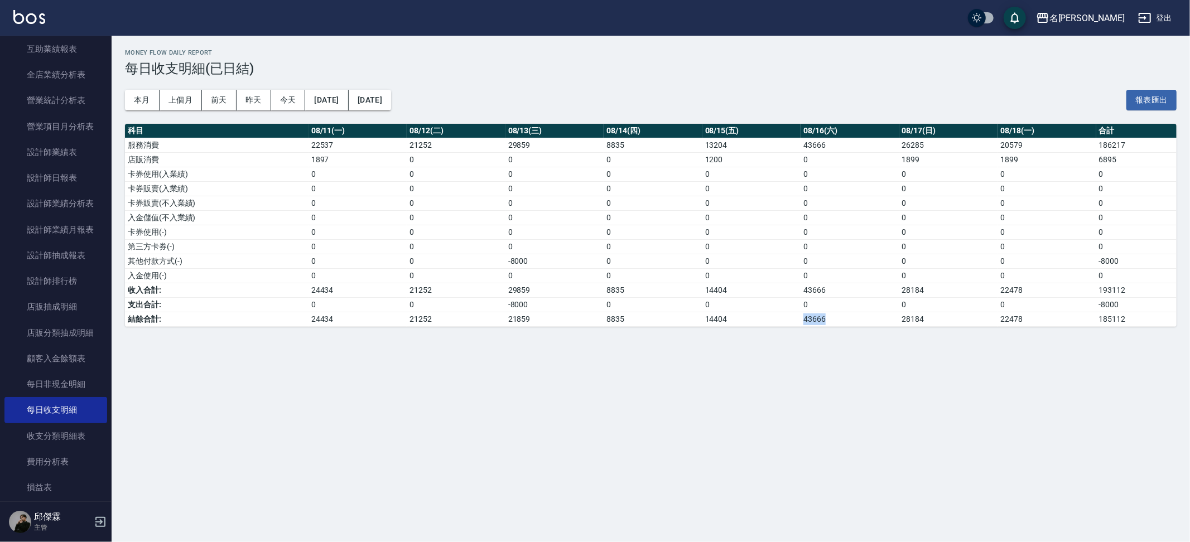
drag, startPoint x: 834, startPoint y: 314, endPoint x: 794, endPoint y: 313, distance: 39.7
click at [794, 313] on tr "結餘合計: 24434 21252 21859 8835 14404 43666 28184 22478 185112" at bounding box center [651, 319] width 1052 height 15
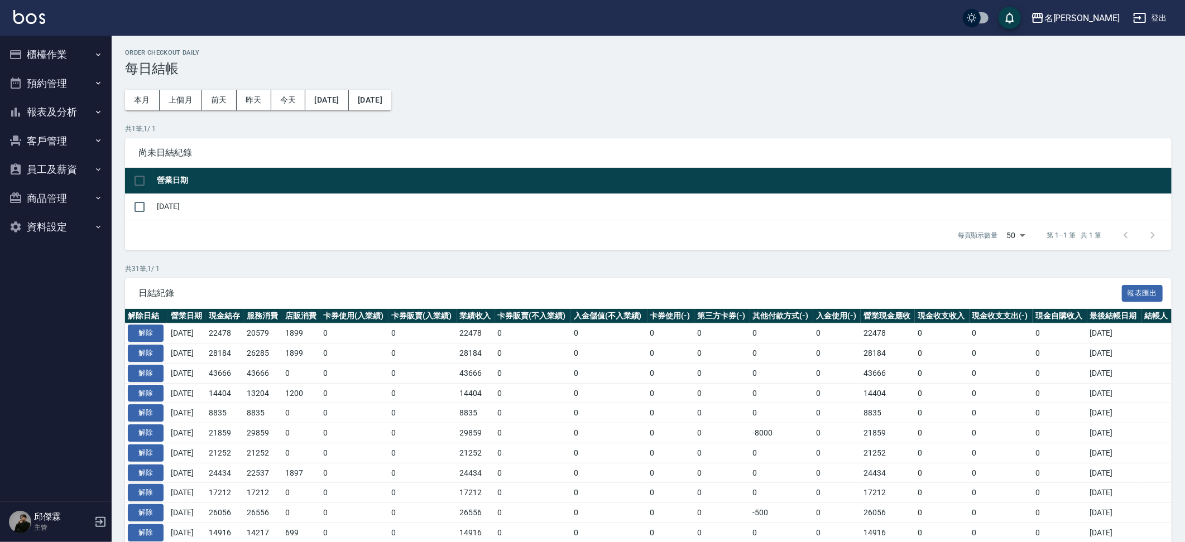
click at [75, 59] on button "櫃檯作業" at bounding box center [55, 54] width 103 height 29
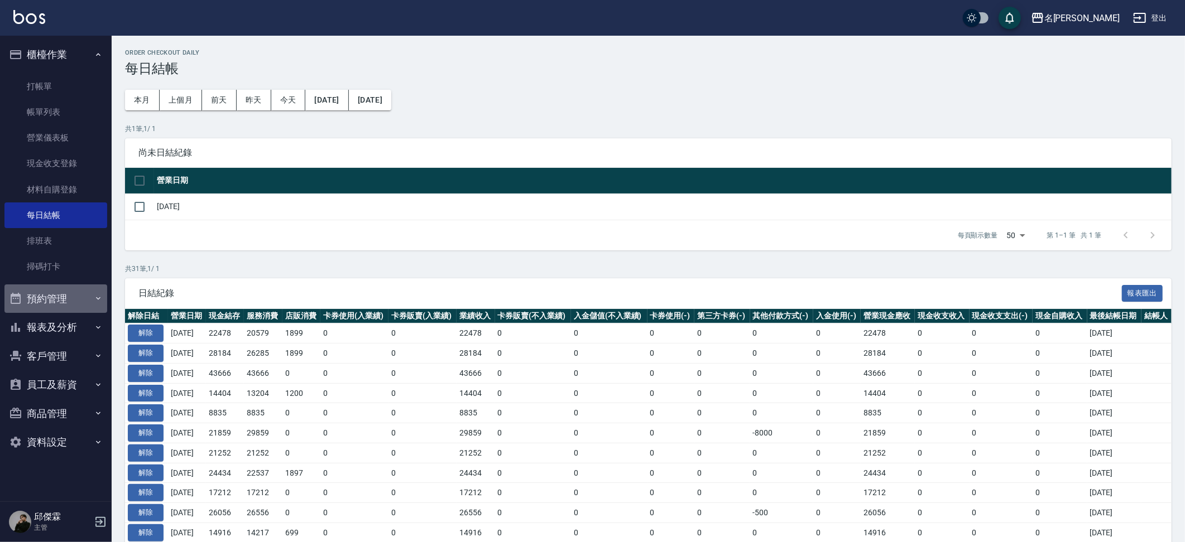
drag, startPoint x: 69, startPoint y: 295, endPoint x: 64, endPoint y: 307, distance: 12.8
click at [69, 295] on button "預約管理" at bounding box center [55, 299] width 103 height 29
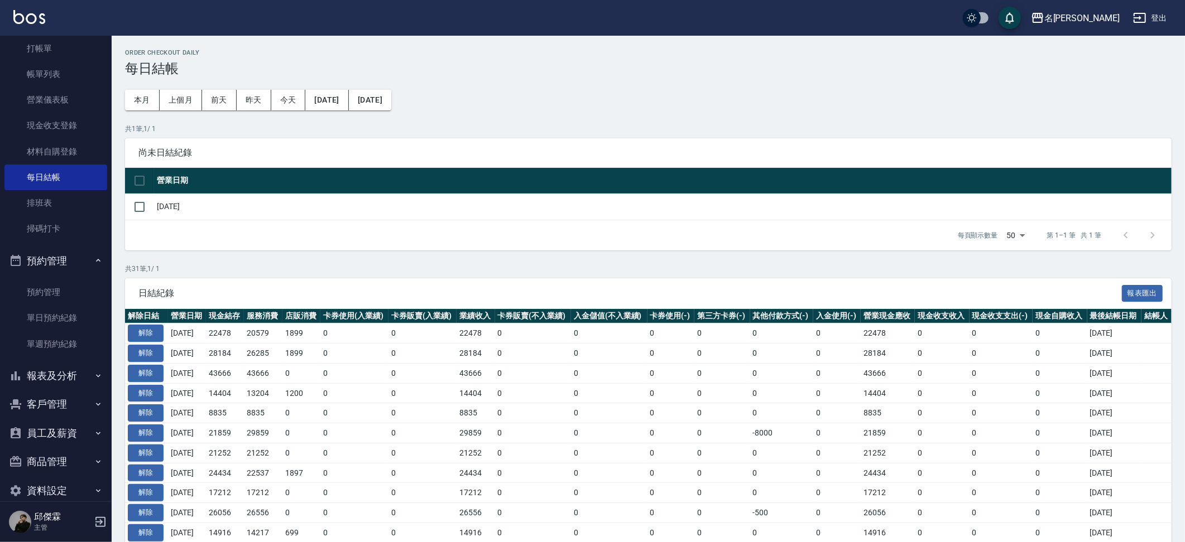
scroll to position [49, 0]
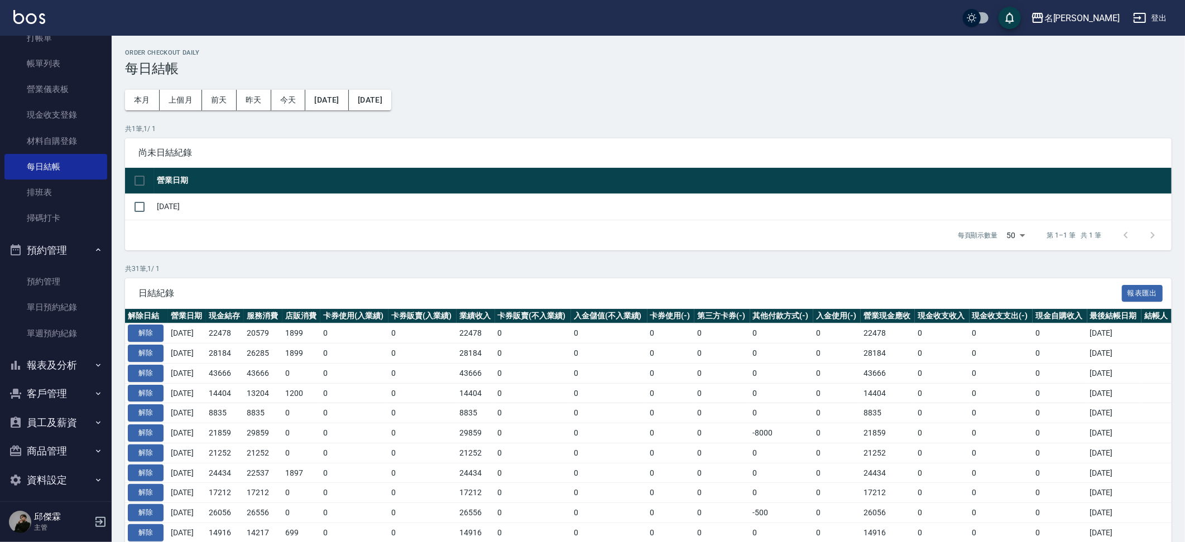
click at [57, 351] on button "報表及分析" at bounding box center [55, 365] width 103 height 29
drag, startPoint x: 59, startPoint y: 414, endPoint x: 35, endPoint y: 406, distance: 25.2
click at [59, 414] on link "店家日報表" at bounding box center [55, 423] width 103 height 26
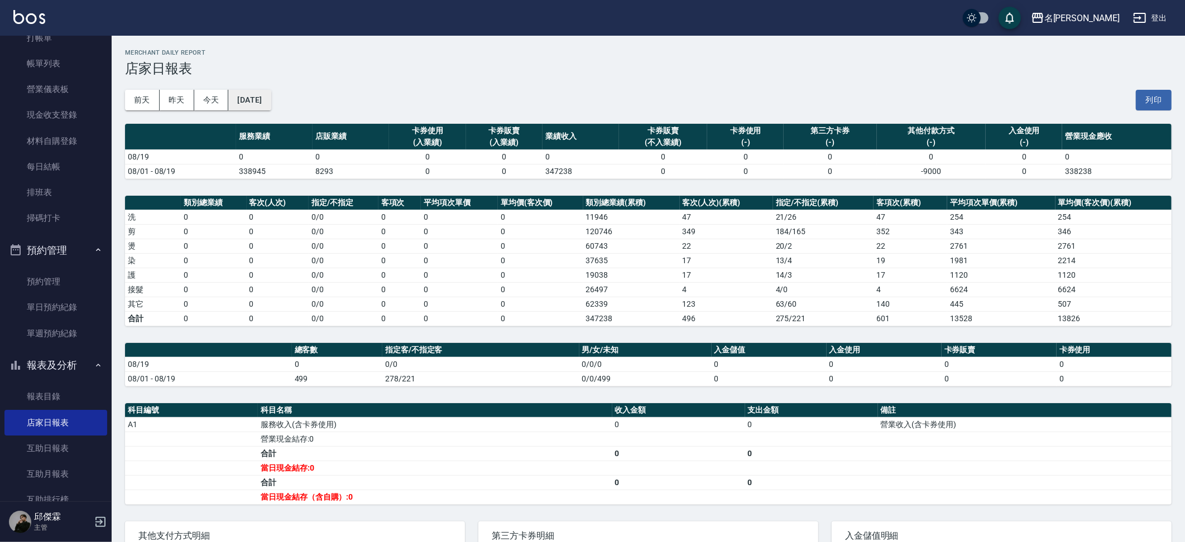
click at [271, 105] on button "[DATE]" at bounding box center [249, 100] width 42 height 21
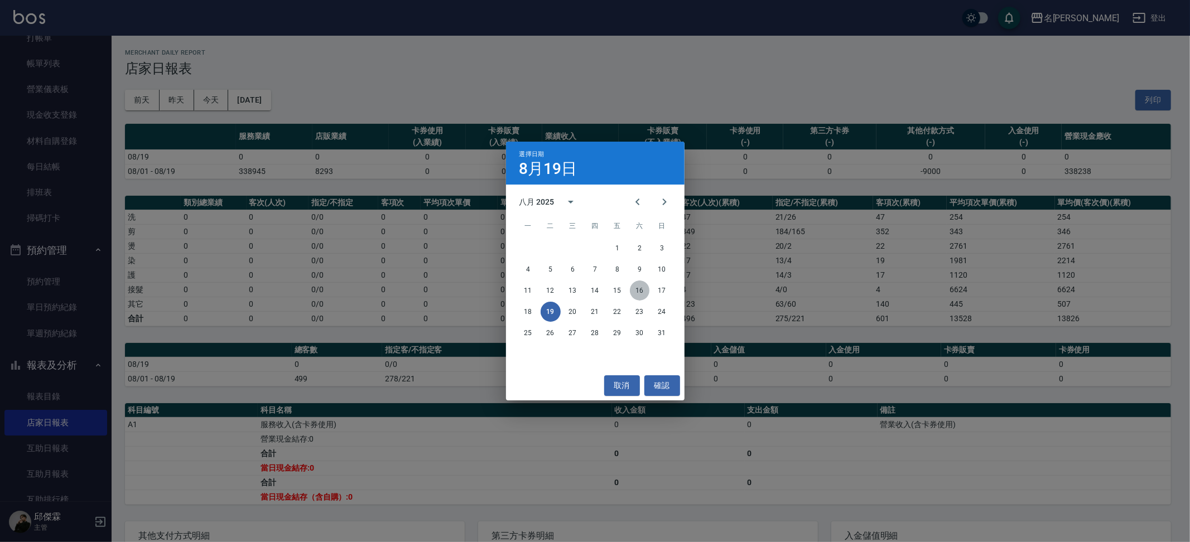
click at [638, 297] on button "16" at bounding box center [640, 291] width 20 height 20
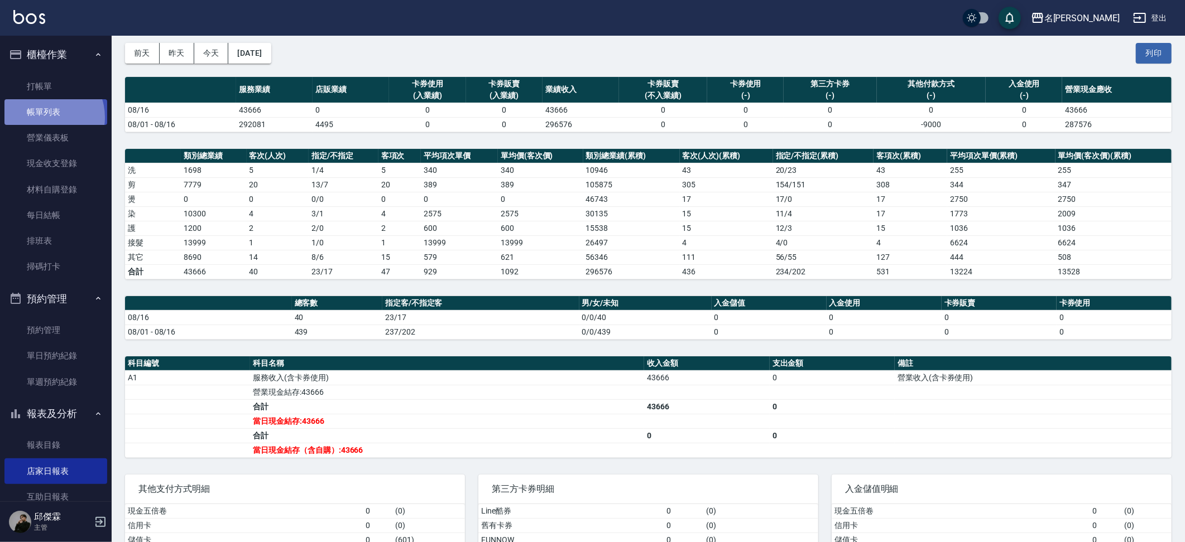
click at [44, 117] on link "帳單列表" at bounding box center [55, 112] width 103 height 26
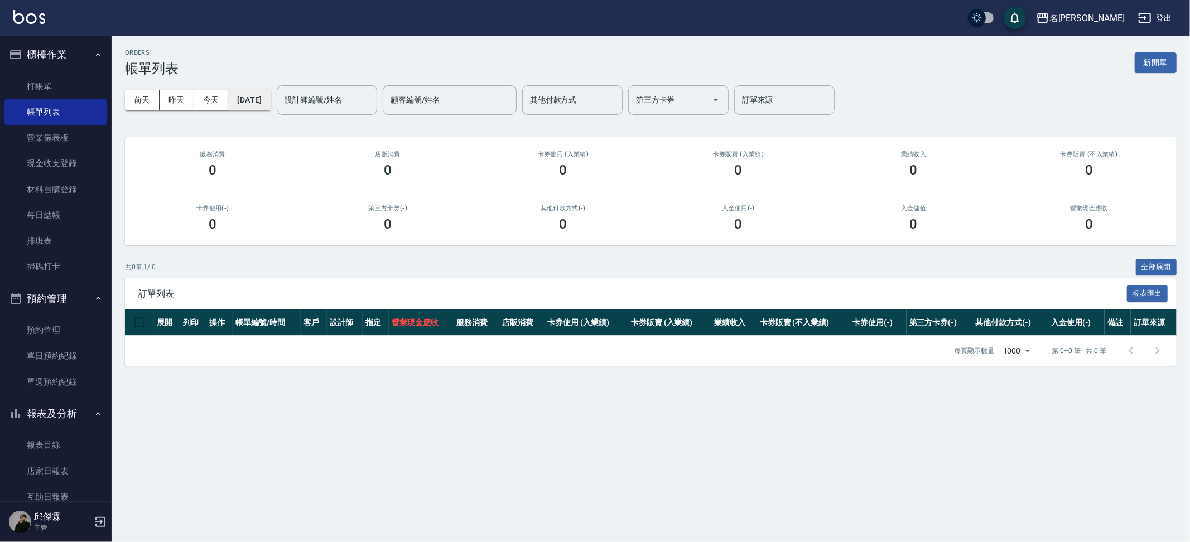
click at [258, 105] on button "[DATE]" at bounding box center [249, 100] width 42 height 21
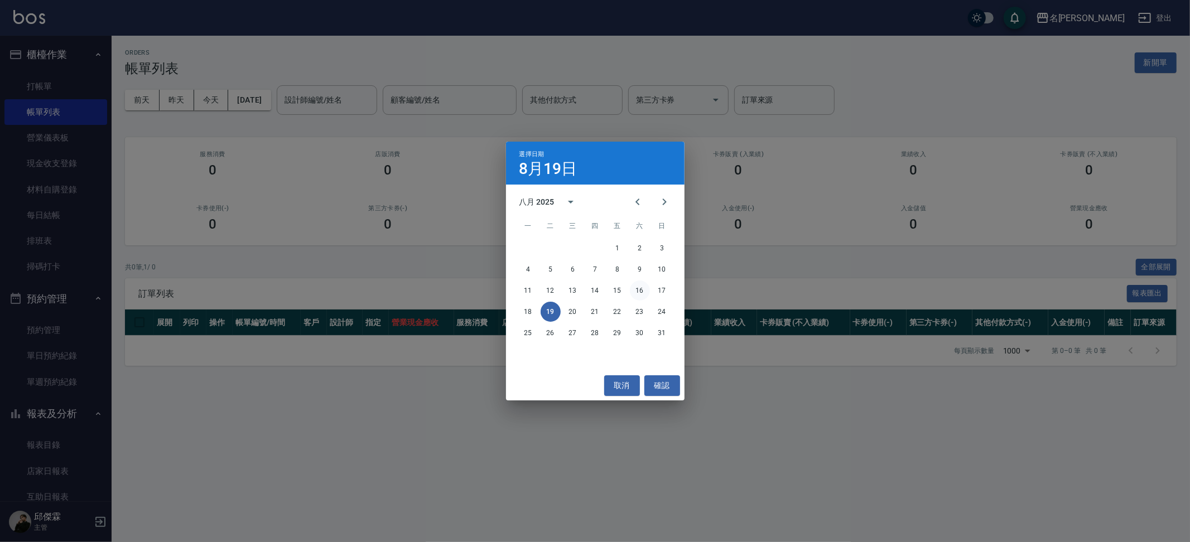
click at [638, 296] on button "16" at bounding box center [640, 291] width 20 height 20
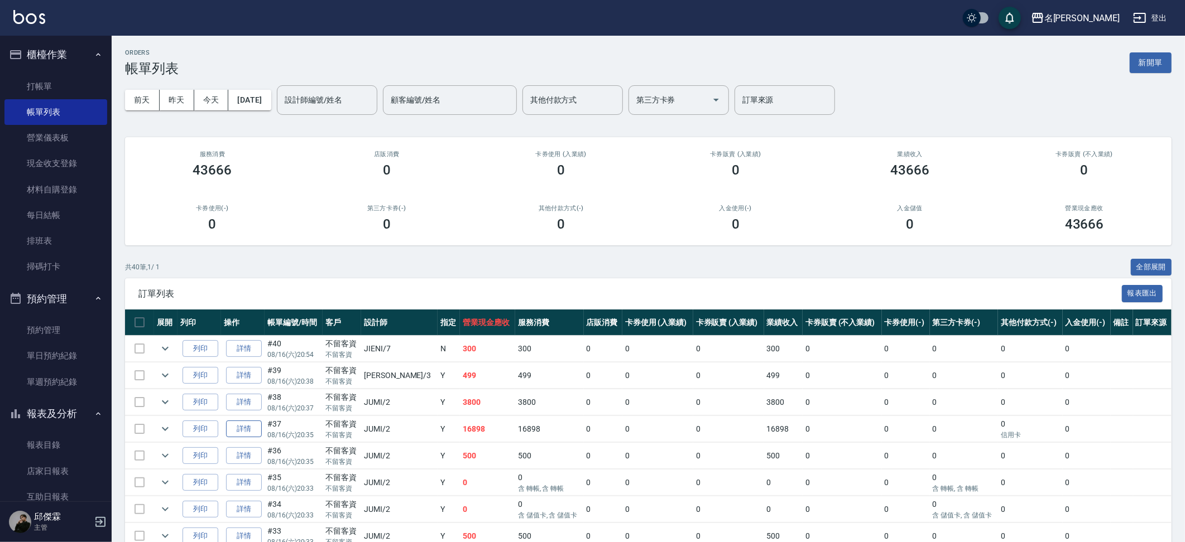
click at [258, 432] on link "詳情" at bounding box center [244, 429] width 36 height 17
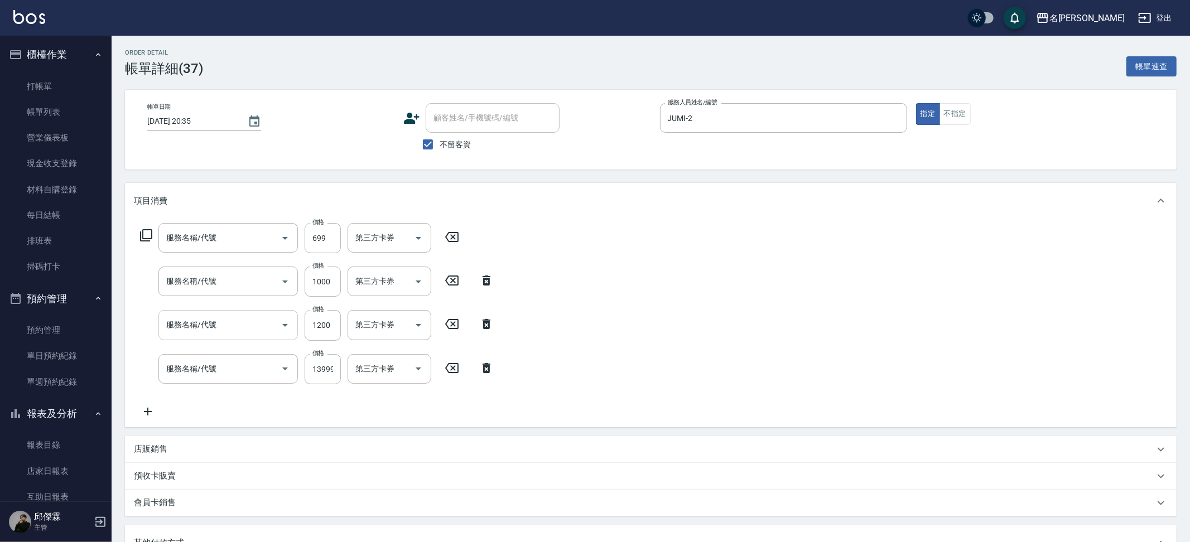
type input "2025/08/16 20:35"
checkbox input "true"
type input "JUMI-2"
type input "精油 699(0699)"
type input "染髮(4899)"
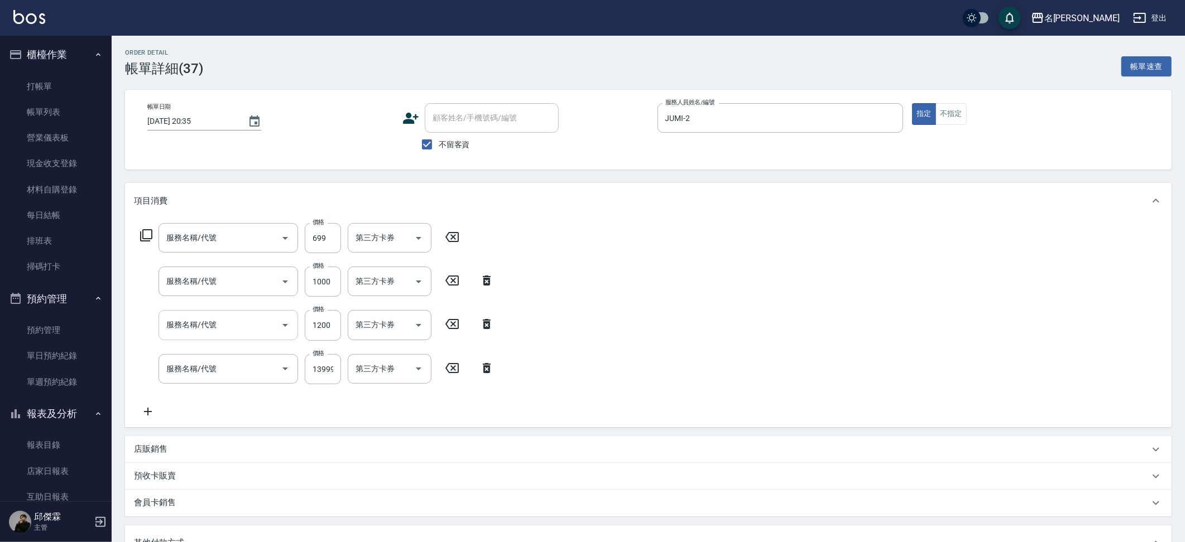
type input "日本晶漾護髮(51200)"
type input "雙棍柏金20吋"
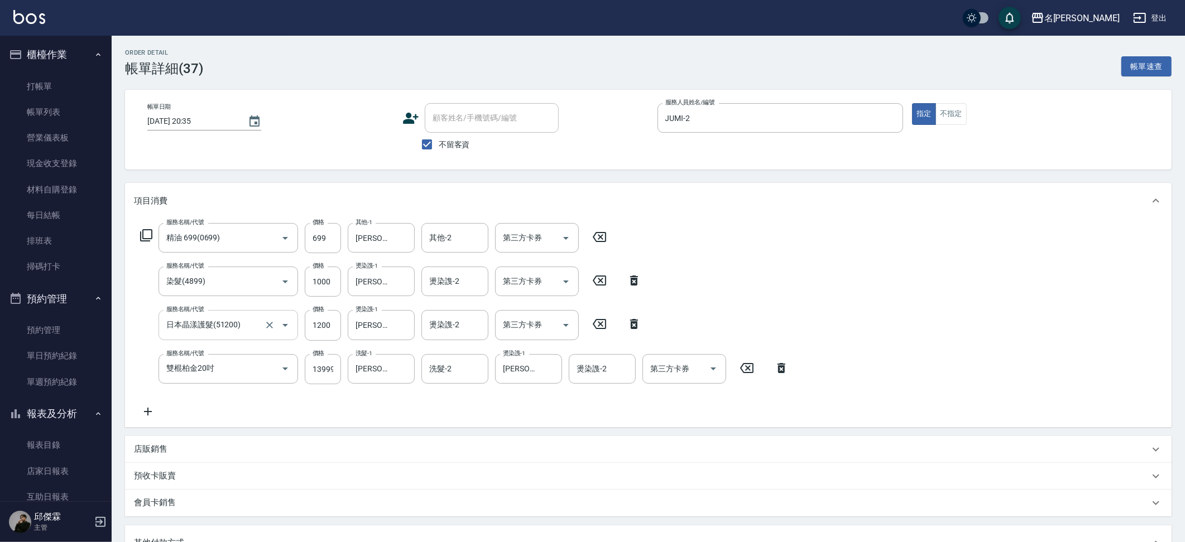
scroll to position [230, 0]
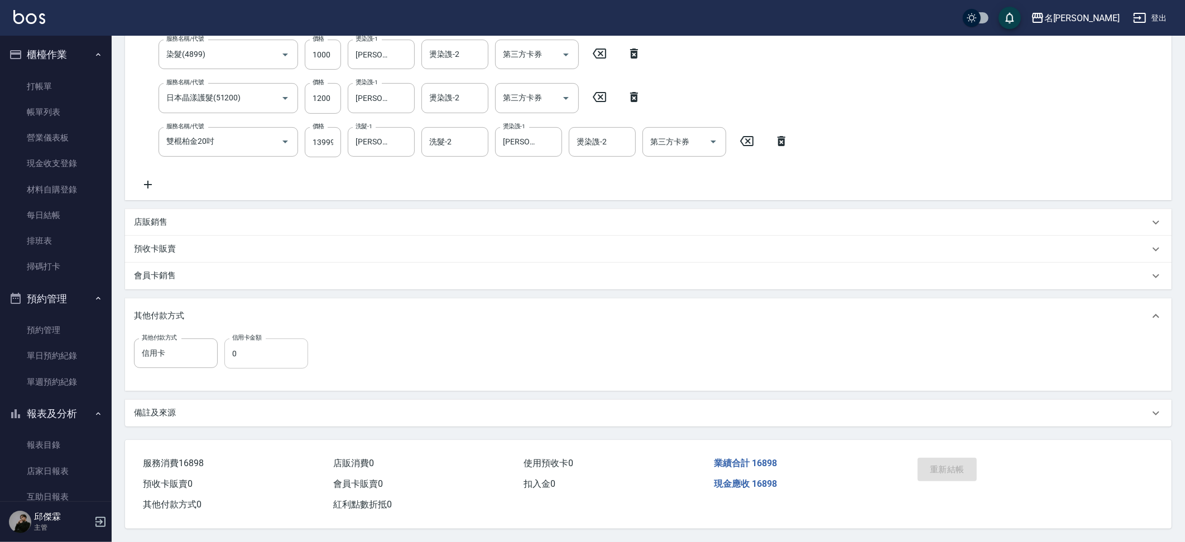
click at [274, 343] on input "0" at bounding box center [266, 354] width 84 height 30
type input "16898"
click at [52, 212] on link "每日結帳" at bounding box center [55, 216] width 103 height 26
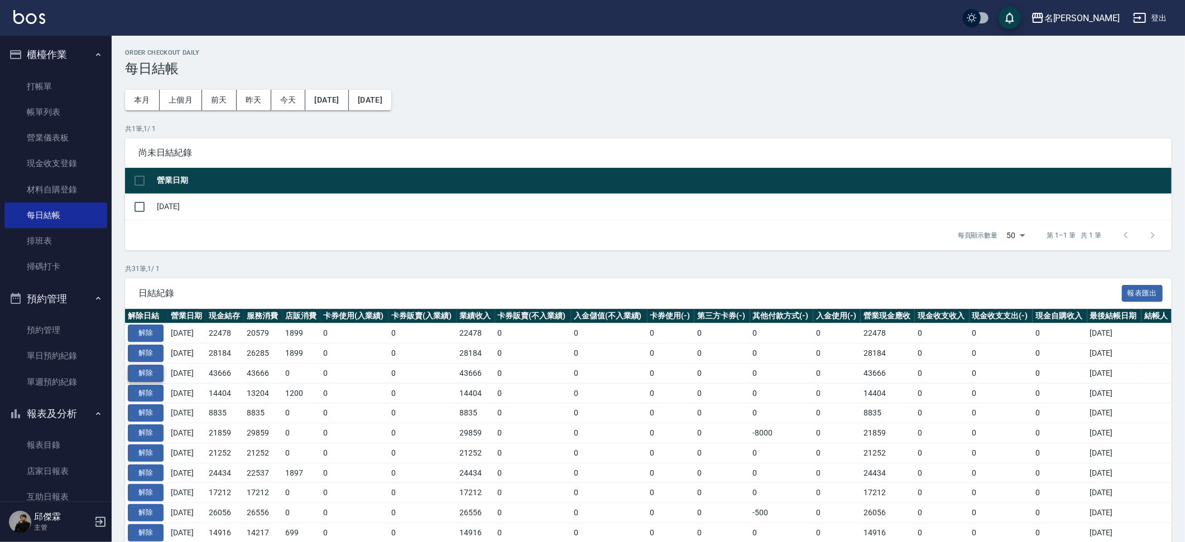
click at [131, 372] on button "解除" at bounding box center [146, 373] width 36 height 17
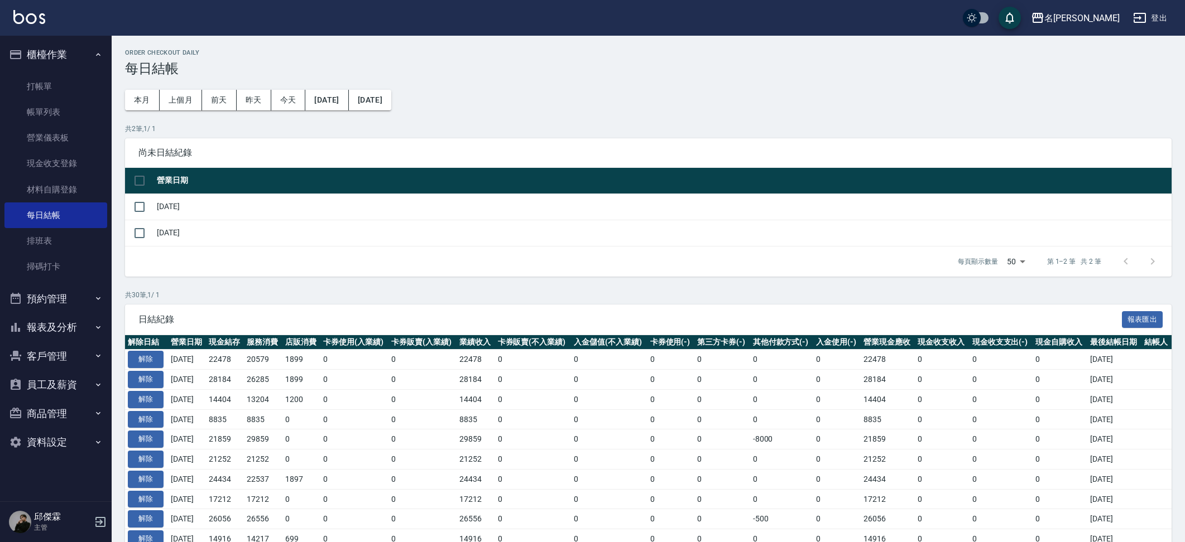
scroll to position [1, 0]
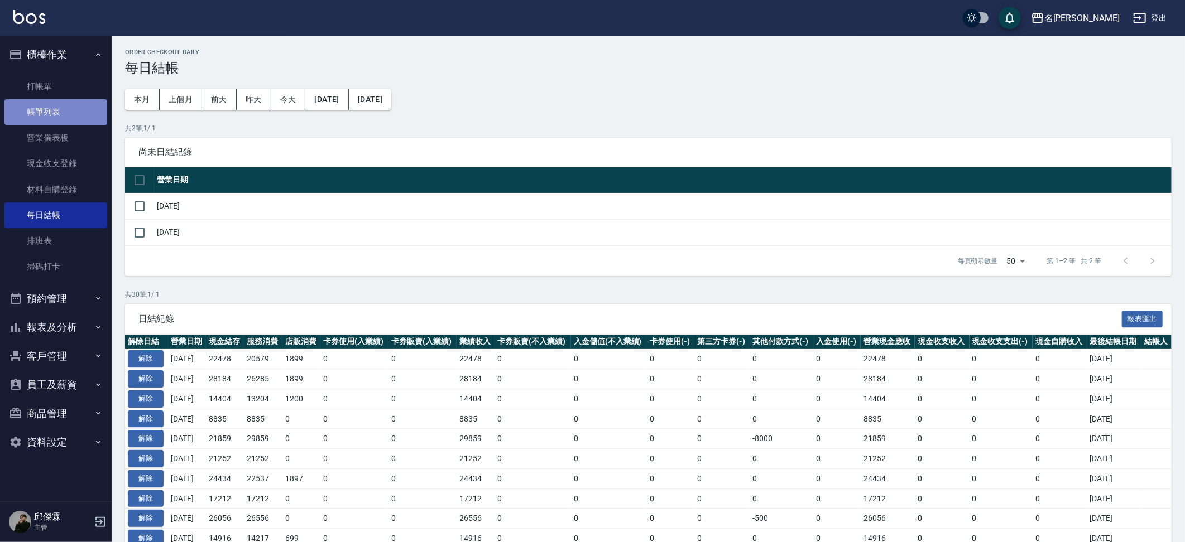
click at [70, 111] on link "帳單列表" at bounding box center [55, 112] width 103 height 26
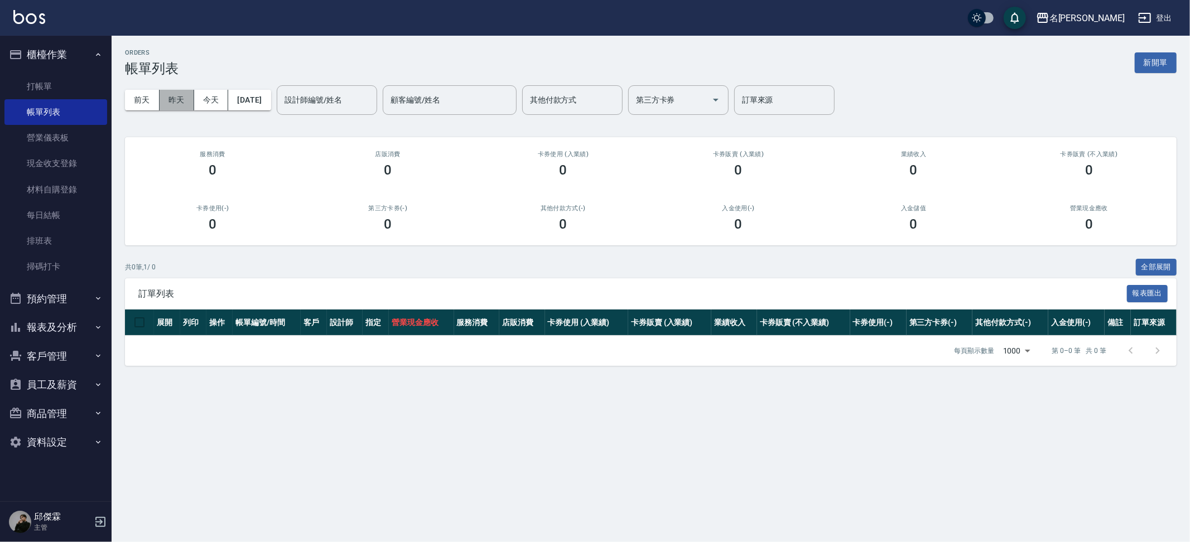
click at [168, 100] on button "昨天" at bounding box center [177, 100] width 35 height 21
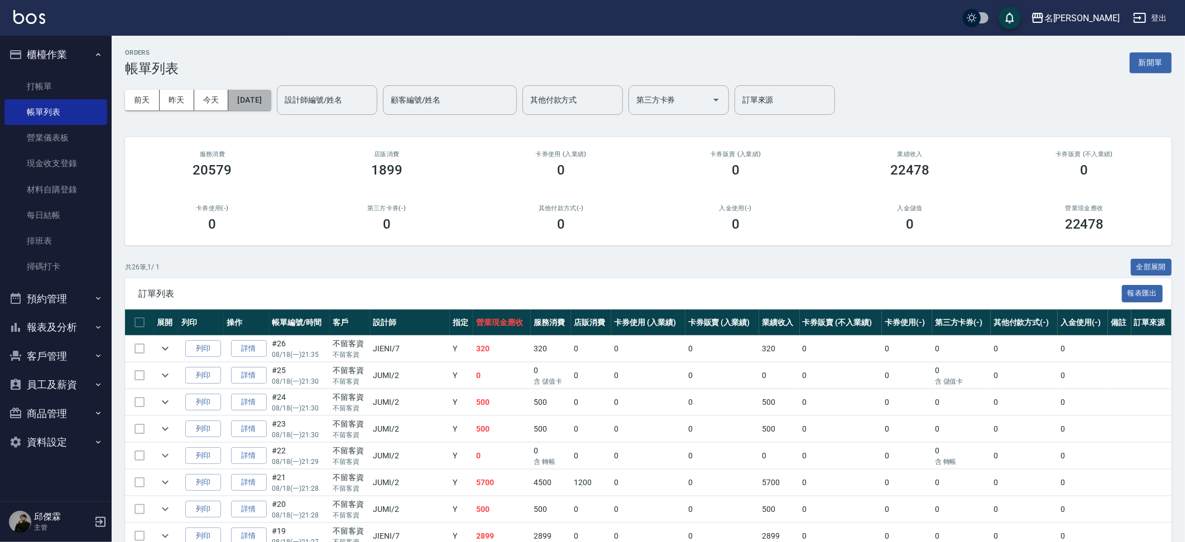
click at [265, 99] on button "[DATE]" at bounding box center [249, 100] width 42 height 21
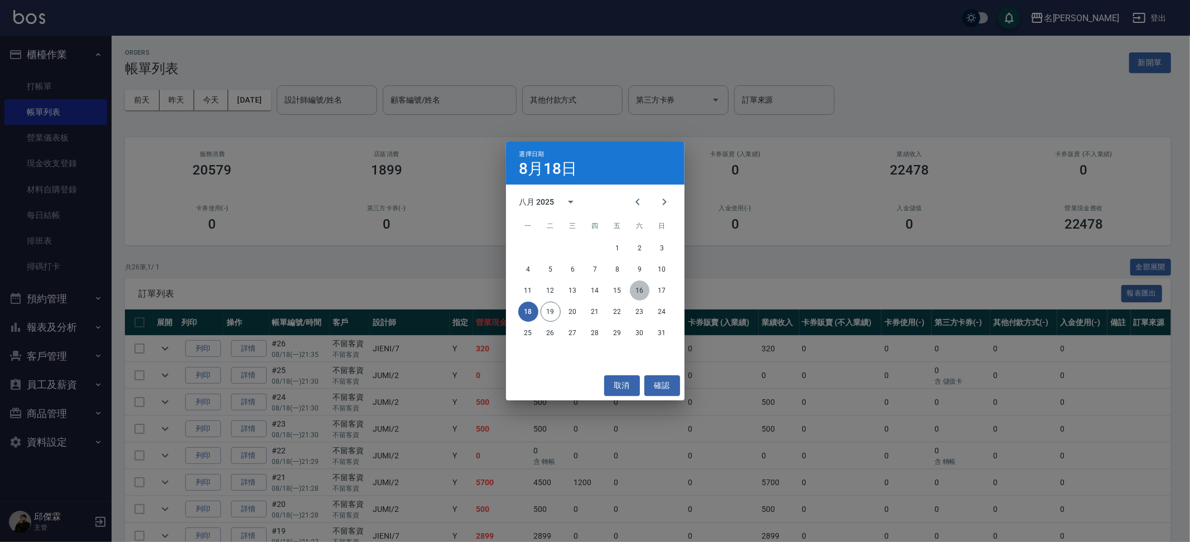
click at [645, 297] on button "16" at bounding box center [640, 291] width 20 height 20
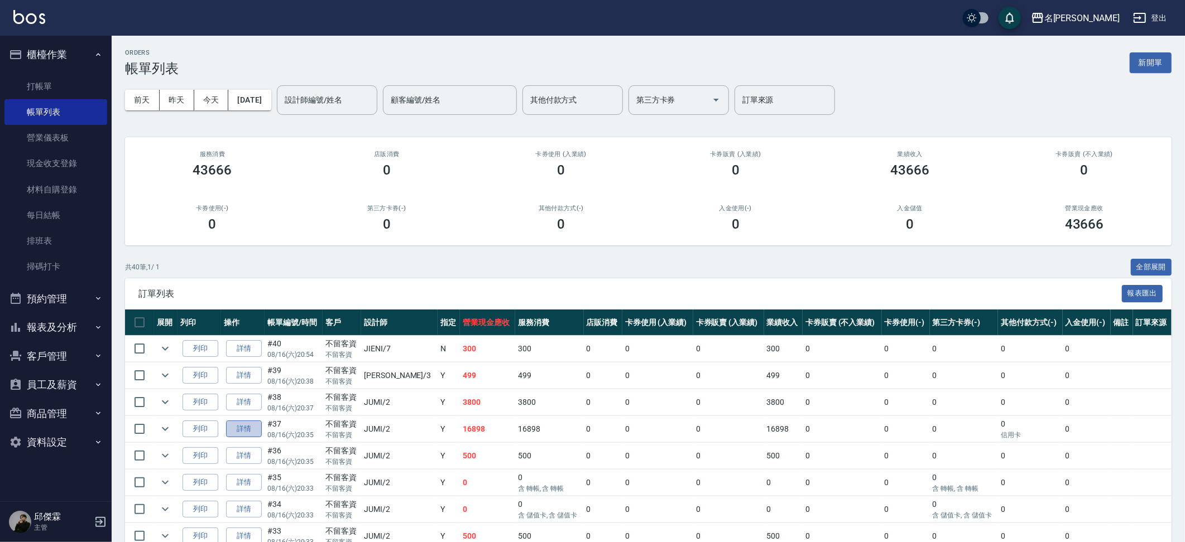
click at [238, 430] on link "詳情" at bounding box center [244, 429] width 36 height 17
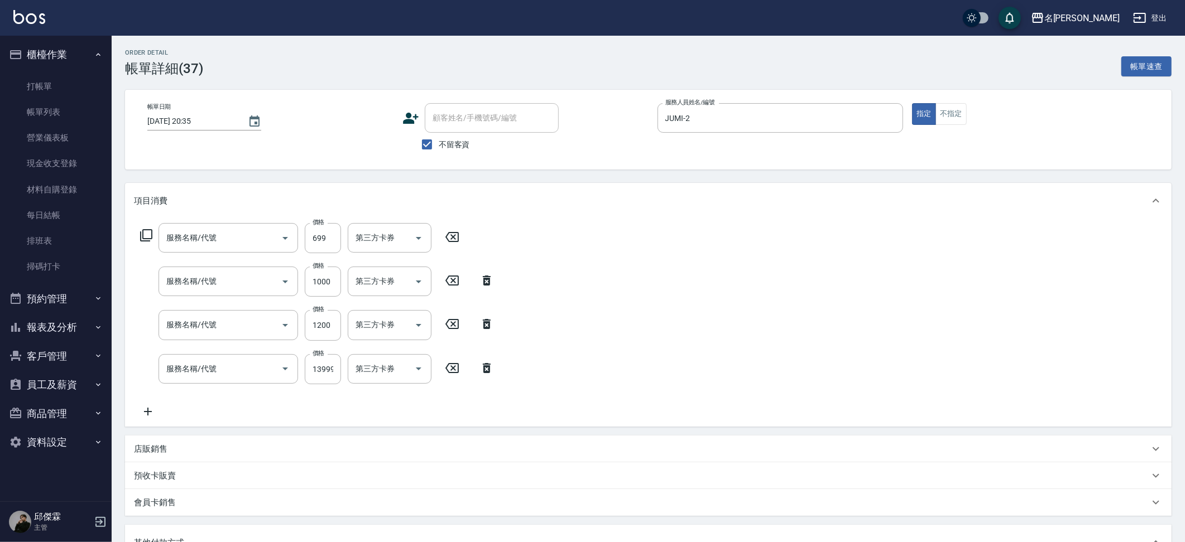
type input "2025/08/16 20:35"
checkbox input "true"
type input "JUMI-2"
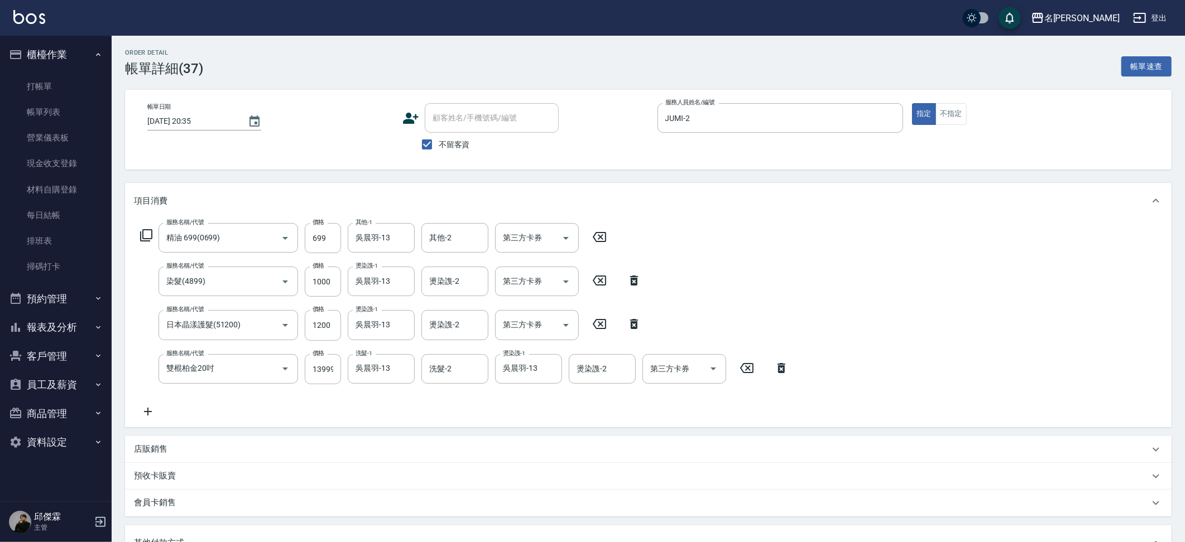
type input "精油 699(0699)"
type input "染髮(4899)"
type input "日本晶漾護髮(51200)"
type input "雙棍柏金20吋"
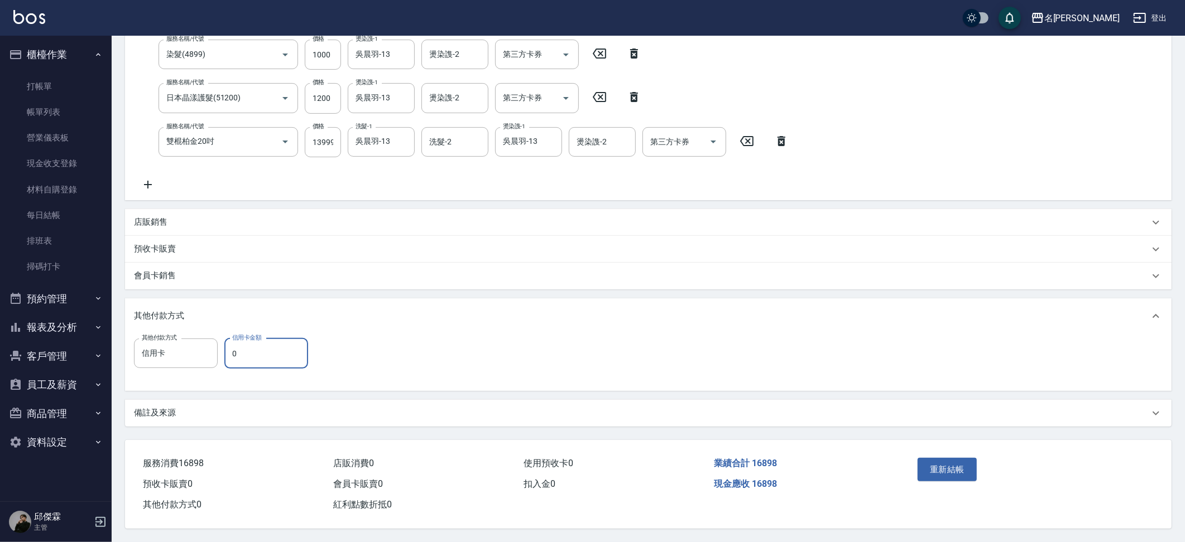
click at [262, 349] on input "0" at bounding box center [266, 354] width 84 height 30
type input "16898"
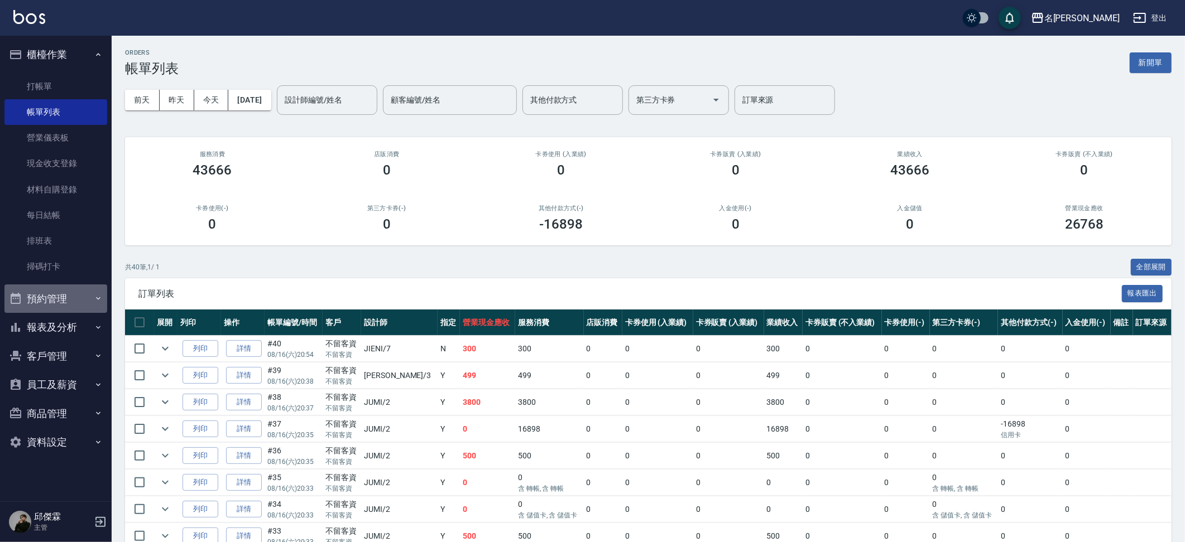
click at [57, 300] on button "預約管理" at bounding box center [55, 299] width 103 height 29
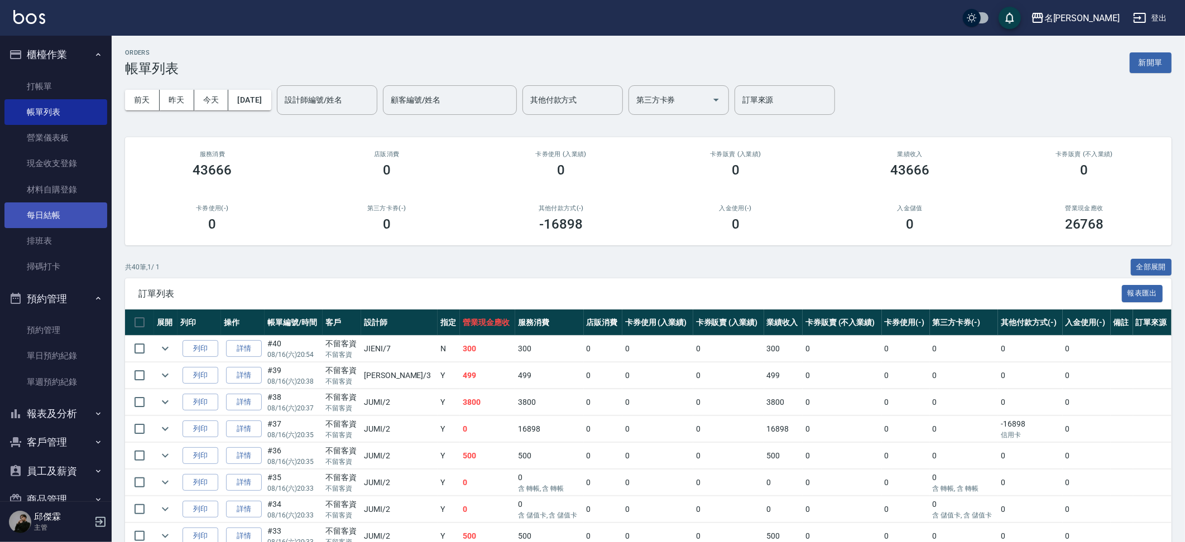
click at [66, 219] on link "每日結帳" at bounding box center [55, 216] width 103 height 26
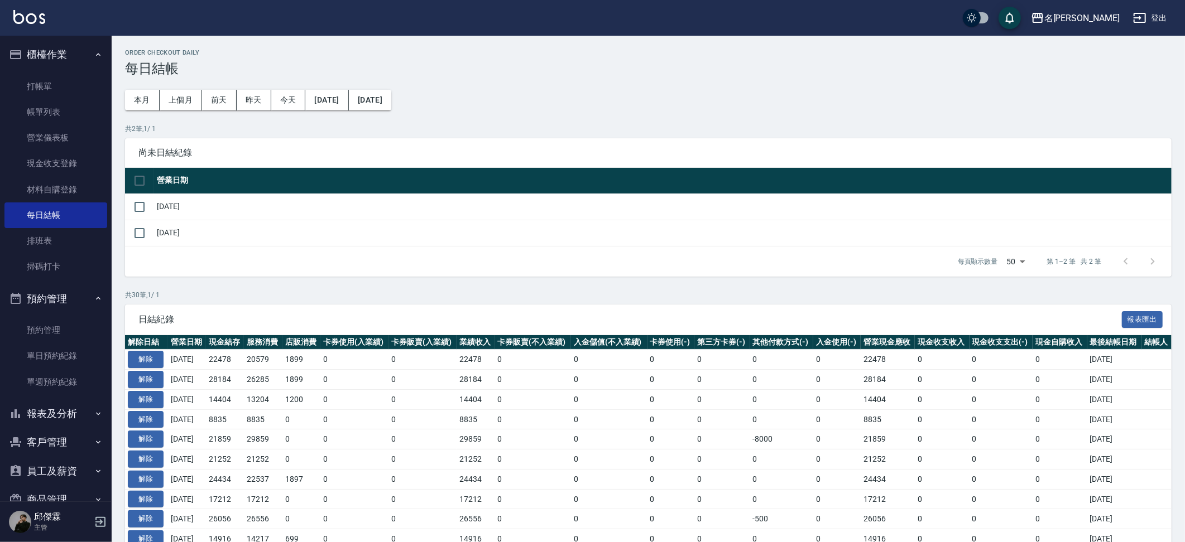
click at [220, 205] on td "[DATE]" at bounding box center [662, 207] width 1017 height 26
click at [152, 207] on td at bounding box center [139, 207] width 29 height 26
click at [144, 207] on input "checkbox" at bounding box center [139, 206] width 23 height 23
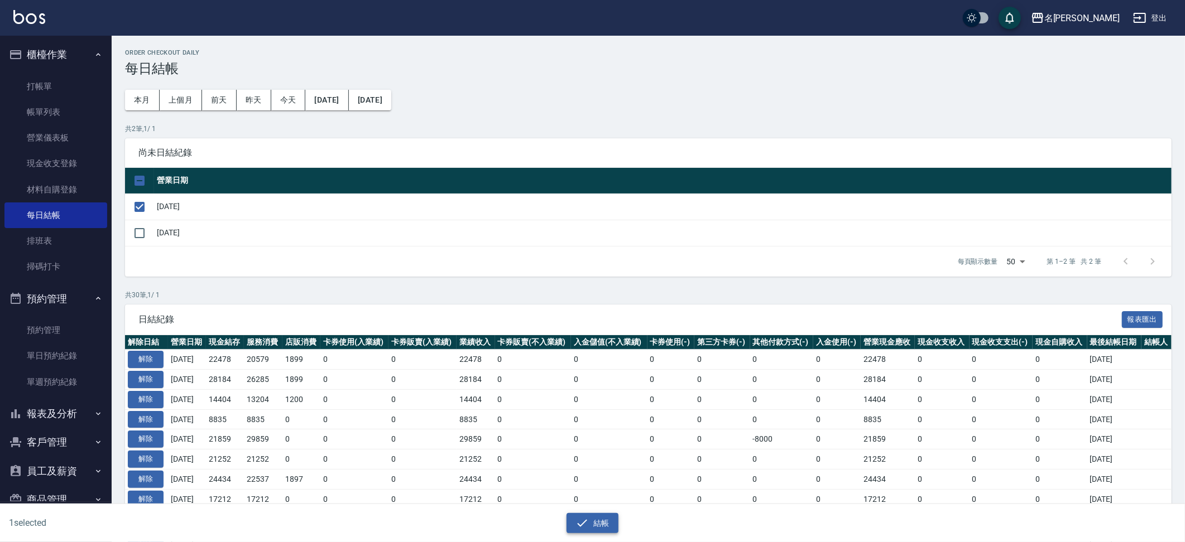
click at [606, 530] on button "結帳" at bounding box center [592, 523] width 52 height 21
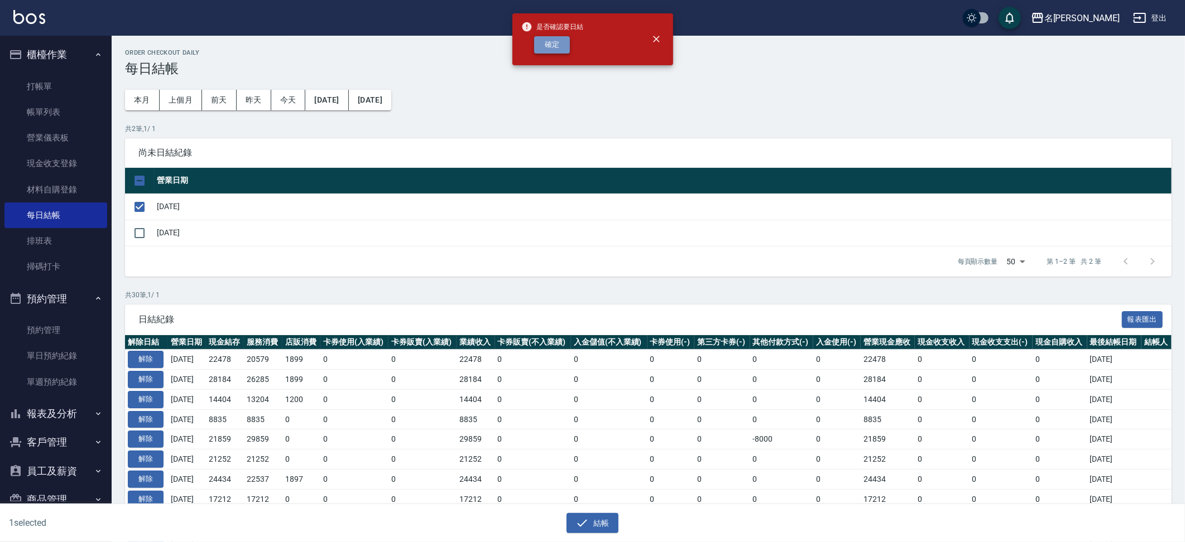
click at [569, 47] on button "確定" at bounding box center [552, 44] width 36 height 17
checkbox input "false"
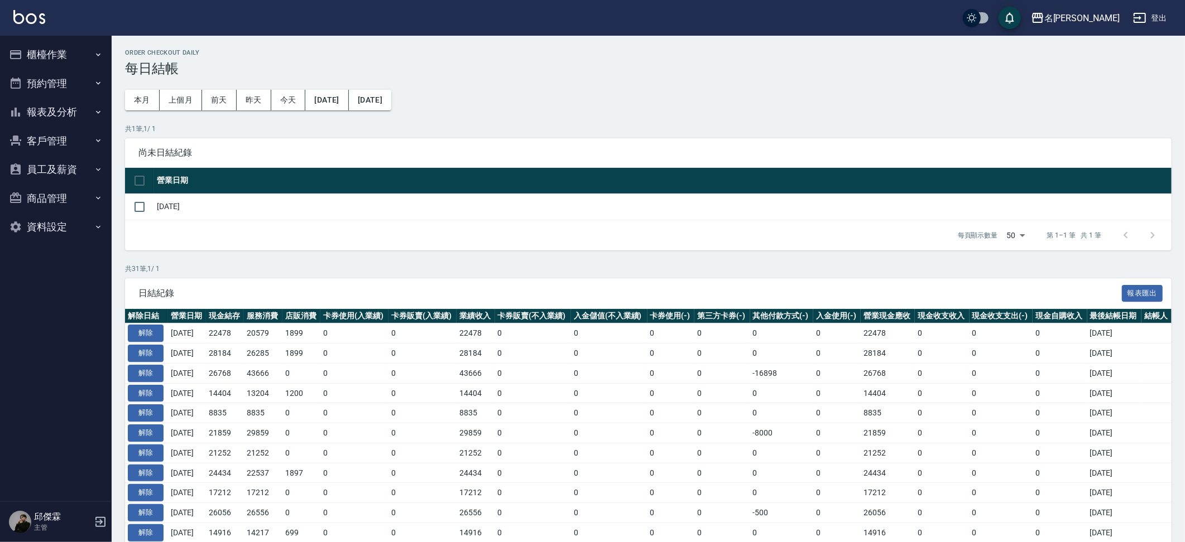
click at [57, 109] on button "報表及分析" at bounding box center [55, 112] width 103 height 29
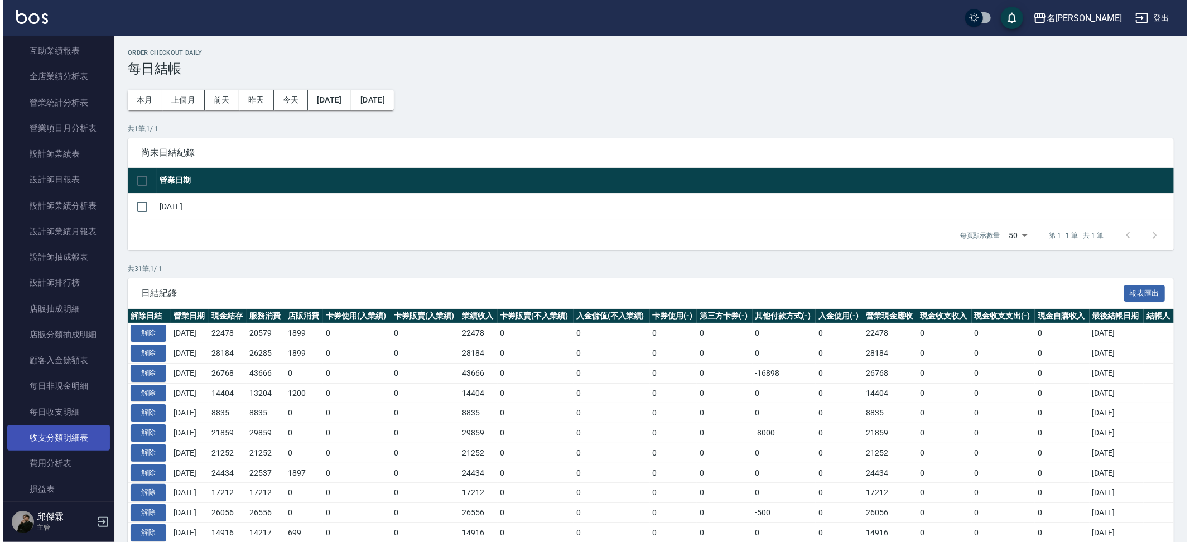
scroll to position [247, 0]
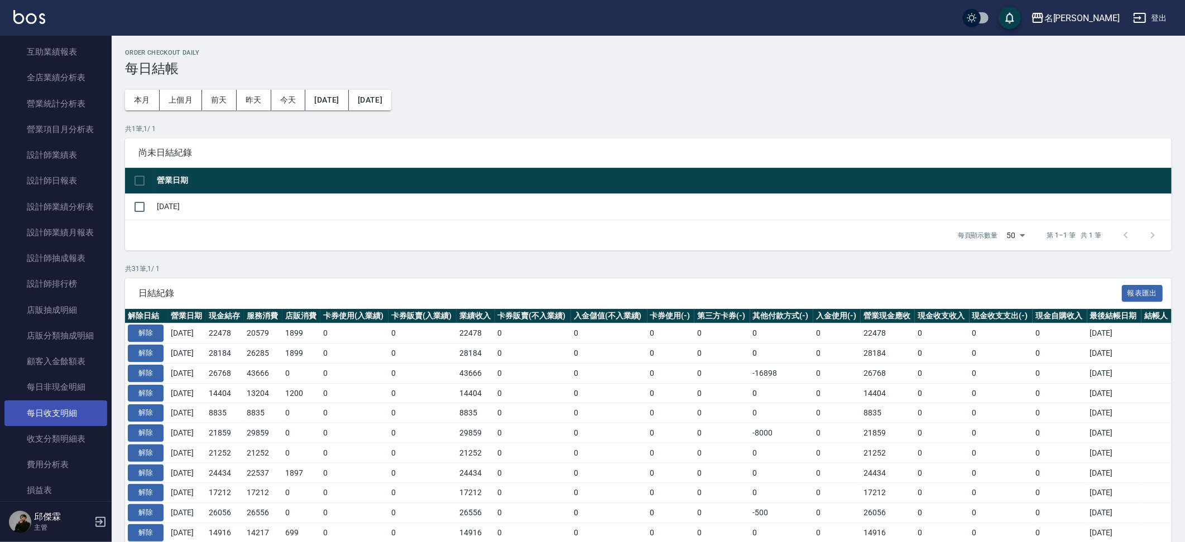
click at [60, 414] on link "每日收支明細" at bounding box center [55, 414] width 103 height 26
